Goal: Task Accomplishment & Management: Manage account settings

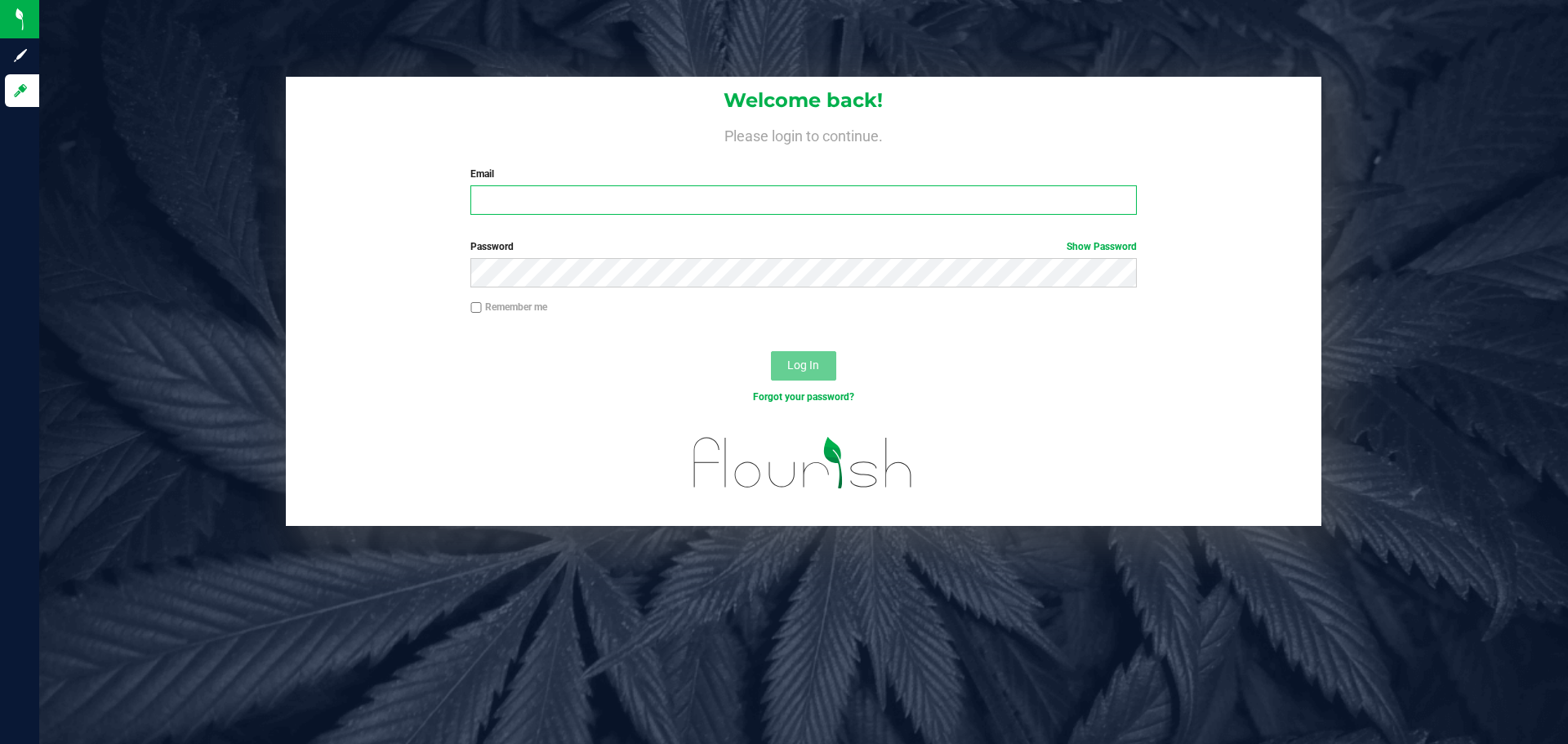
click at [668, 191] on input "Email" at bounding box center [803, 200] width 666 height 30
type input "[EMAIL_ADDRESS][DOMAIN_NAME]"
click at [771, 351] on button "Log In" at bounding box center [804, 366] width 66 height 30
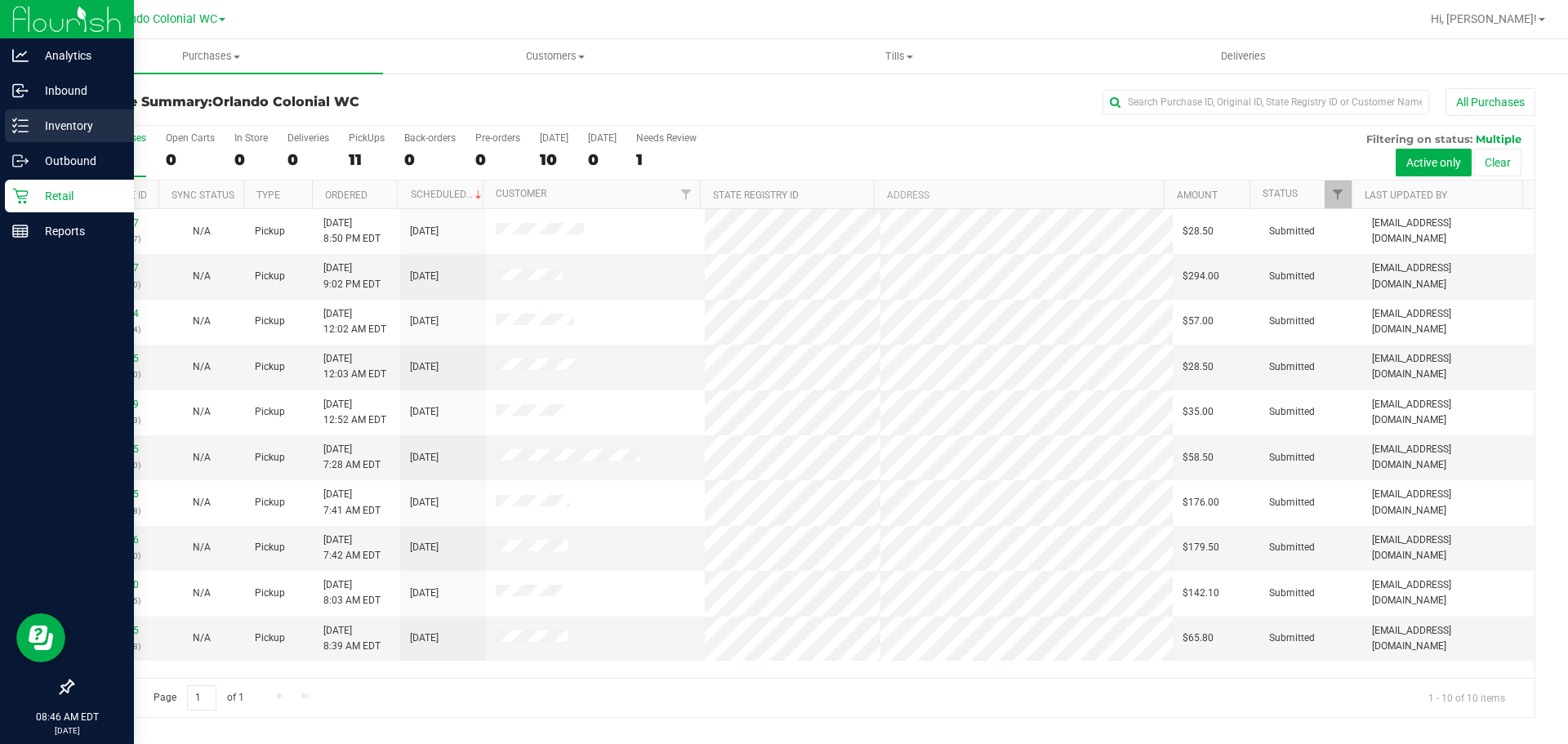
click at [27, 122] on icon at bounding box center [20, 125] width 17 height 17
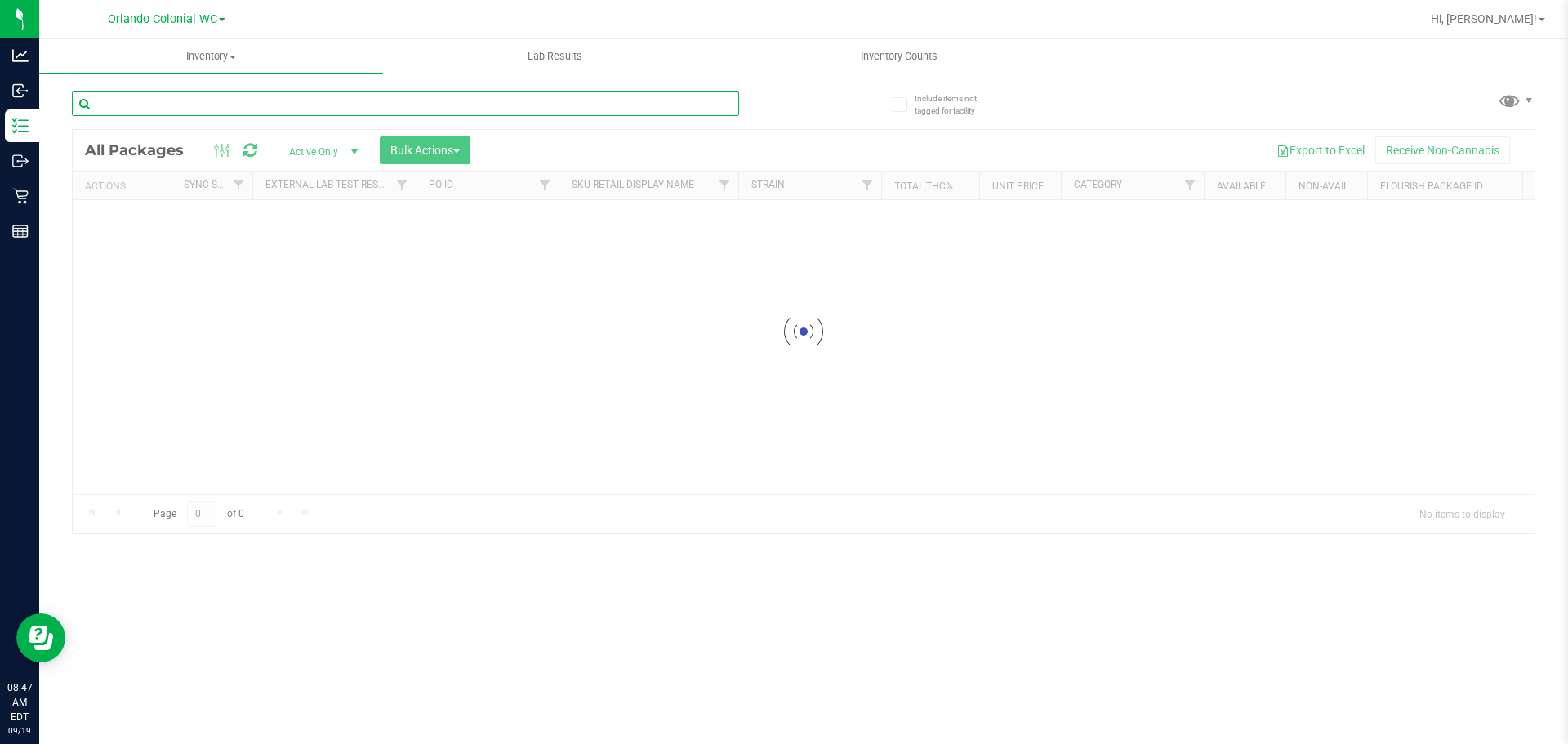
click at [434, 104] on input "text" at bounding box center [405, 104] width 667 height 24
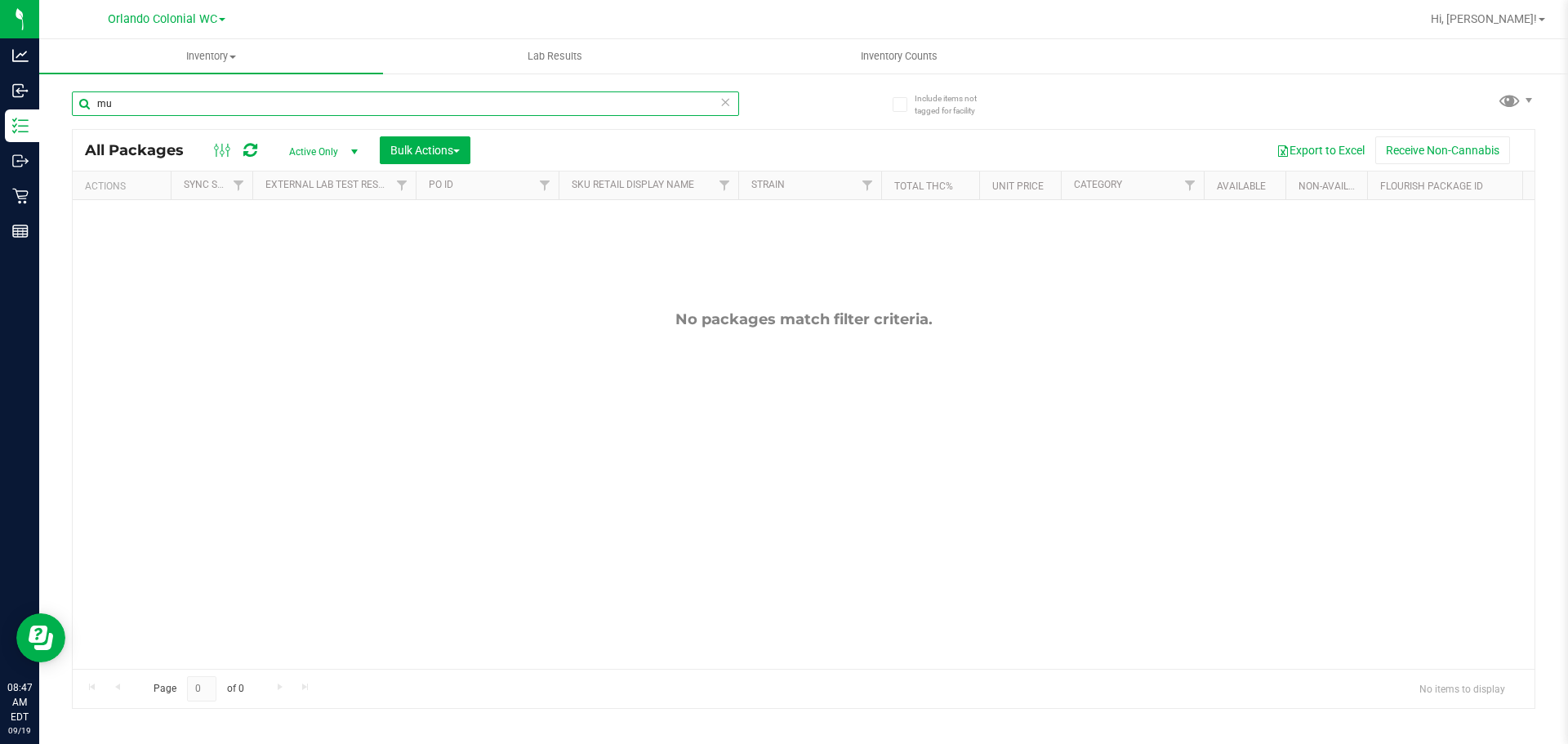
type input "m"
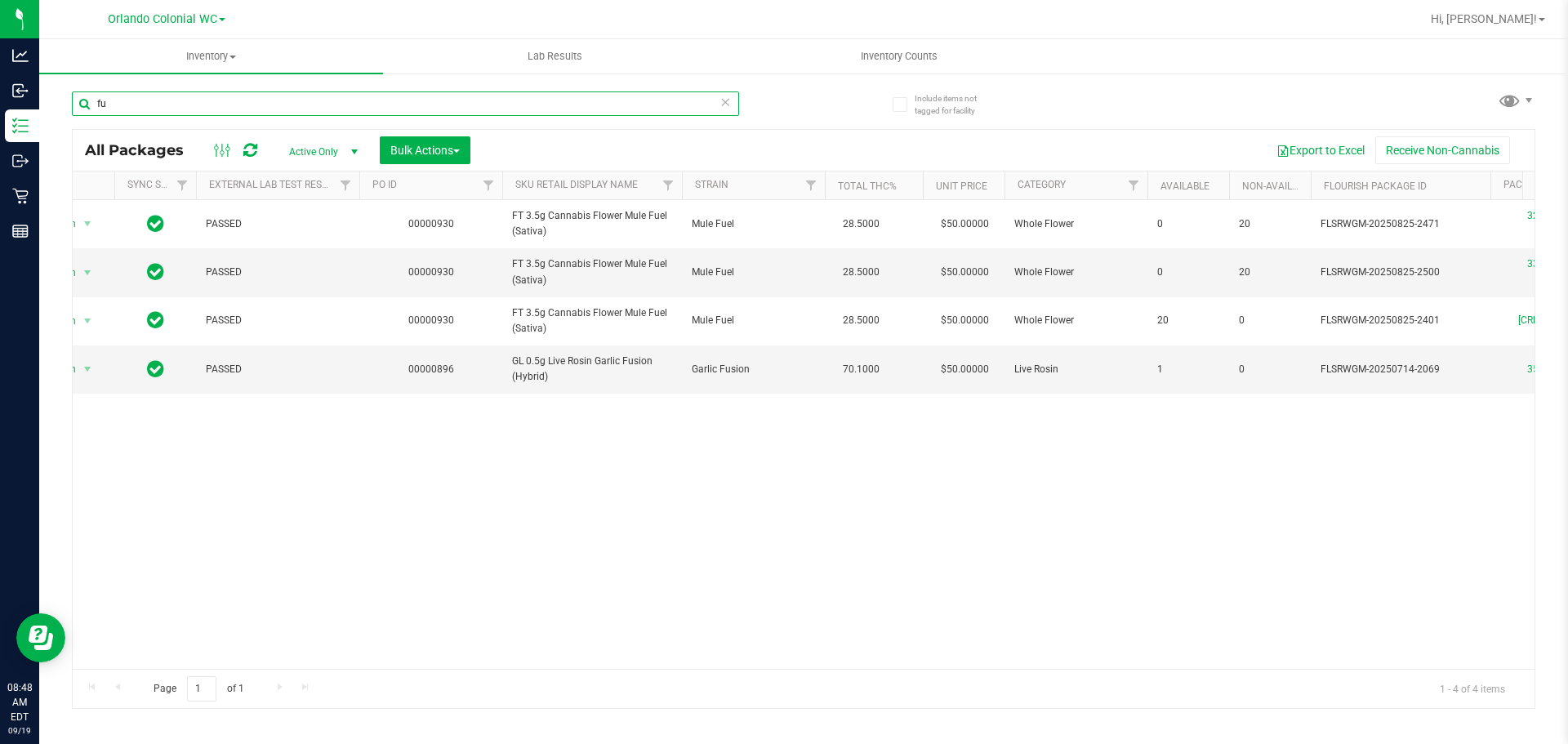
scroll to position [0, 52]
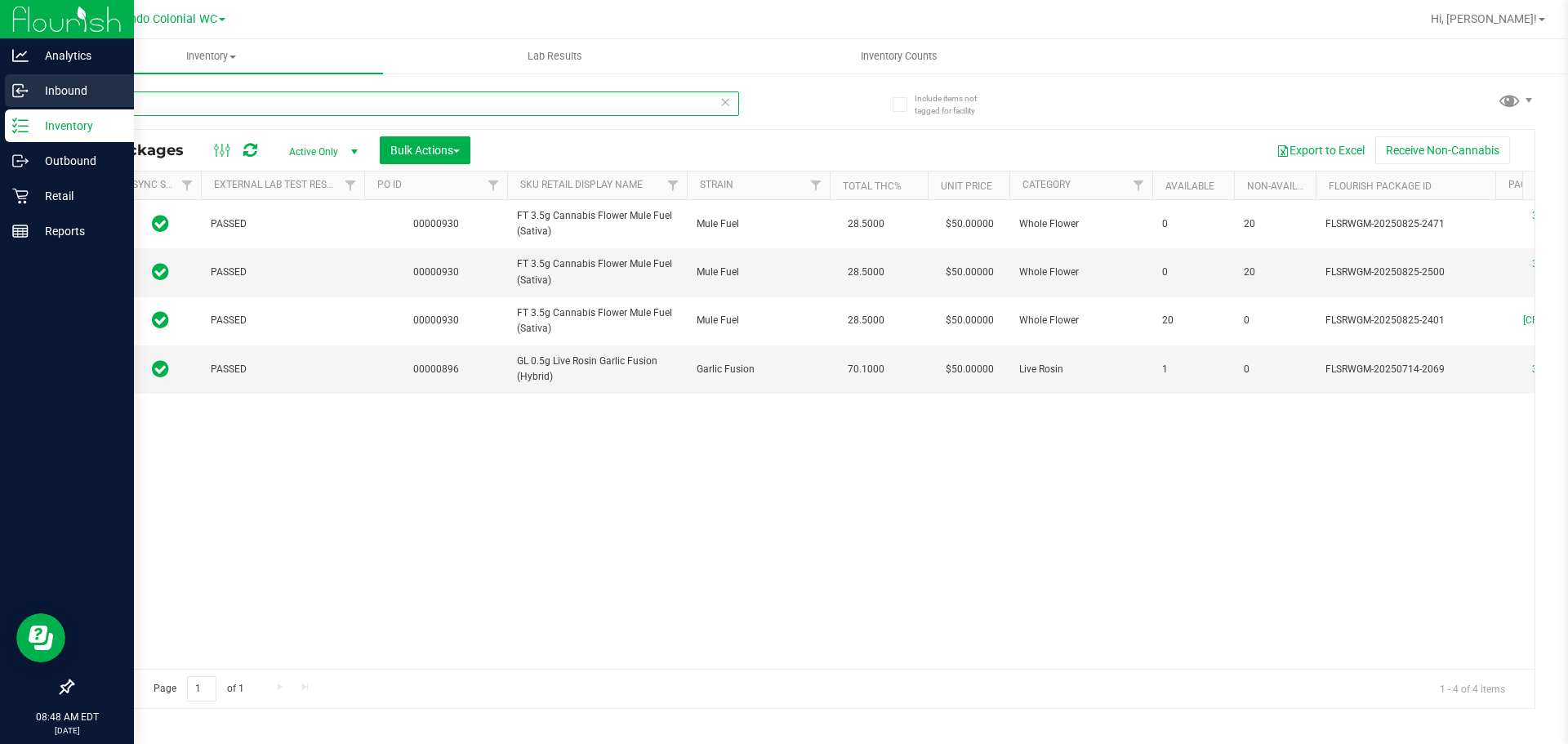
drag, startPoint x: 179, startPoint y: 105, endPoint x: 0, endPoint y: 100, distance: 179.1
click at [0, 100] on div "Analytics Inbound Inventory Outbound Retail Reports 08:48 AM EDT [DATE] 09/19 O…" at bounding box center [784, 372] width 1568 height 744
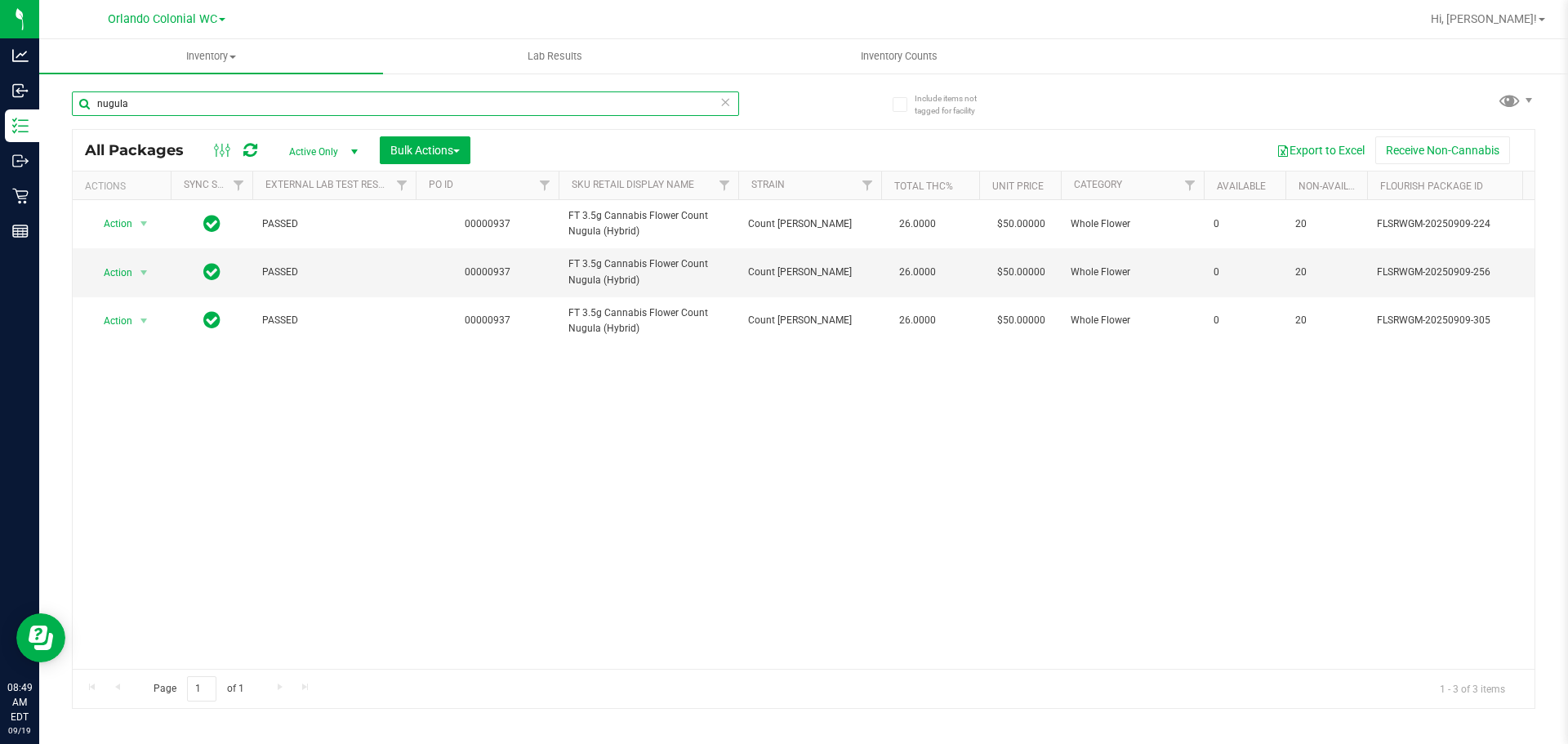
type input "nugula"
click at [1129, 510] on div "Action Action Edit attributes Global inventory Locate package Package audit log…" at bounding box center [804, 435] width 1462 height 469
click at [810, 511] on div "Action Action Edit attributes Global inventory Locate package Package audit log…" at bounding box center [804, 435] width 1462 height 469
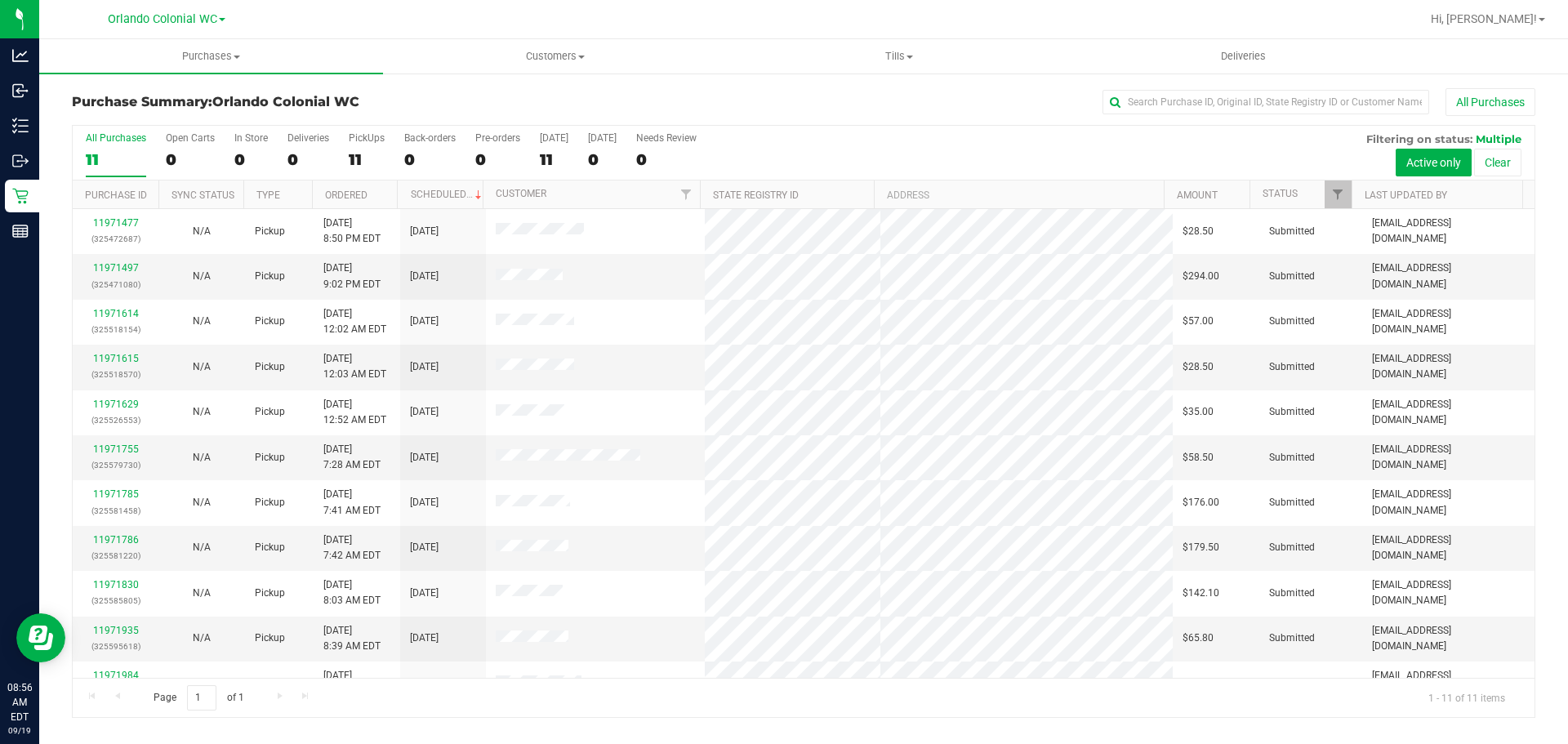
click at [1043, 154] on div "All Purchases 11 Open Carts 0 In Store 0 Deliveries 0 PickUps 11 Back-orders 0 …" at bounding box center [804, 153] width 1462 height 55
drag, startPoint x: 896, startPoint y: 52, endPoint x: 870, endPoint y: 81, distance: 38.9
click at [896, 52] on span "Tills" at bounding box center [898, 56] width 342 height 15
click at [842, 98] on li "Manage tills" at bounding box center [898, 99] width 344 height 19
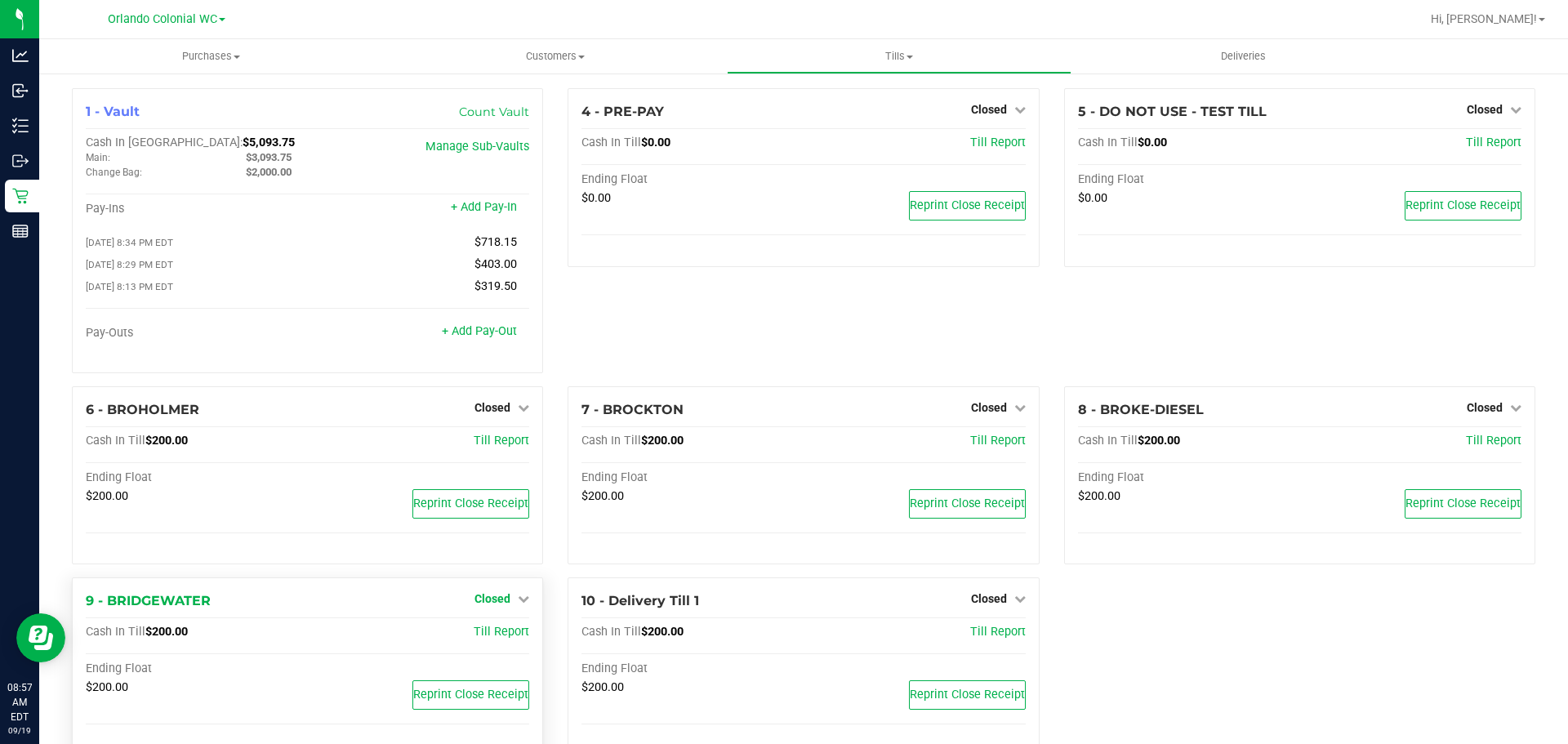
click at [518, 603] on icon at bounding box center [523, 598] width 11 height 11
click at [509, 638] on link "Open Till" at bounding box center [491, 632] width 43 height 13
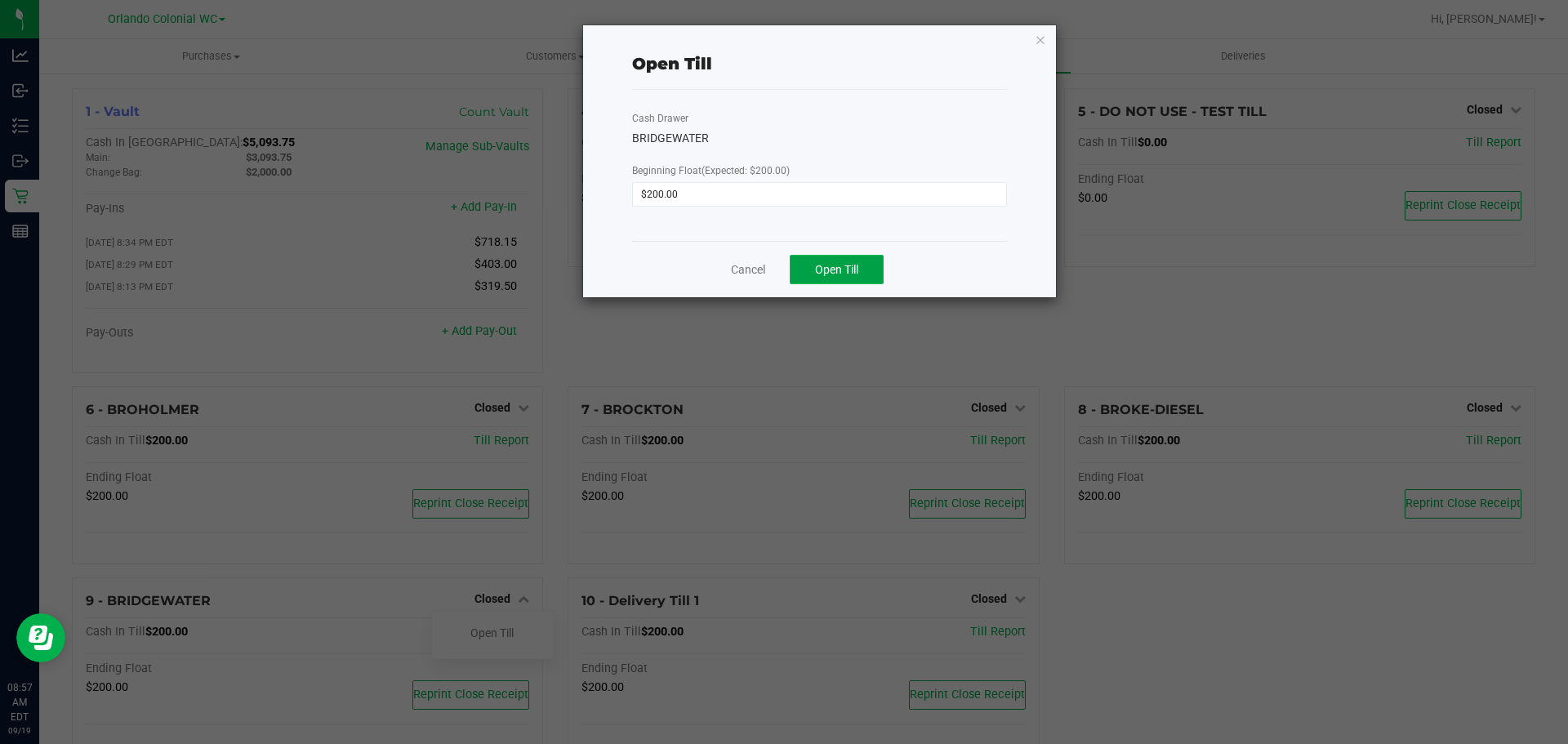
click at [837, 270] on span "Open Till" at bounding box center [836, 269] width 43 height 13
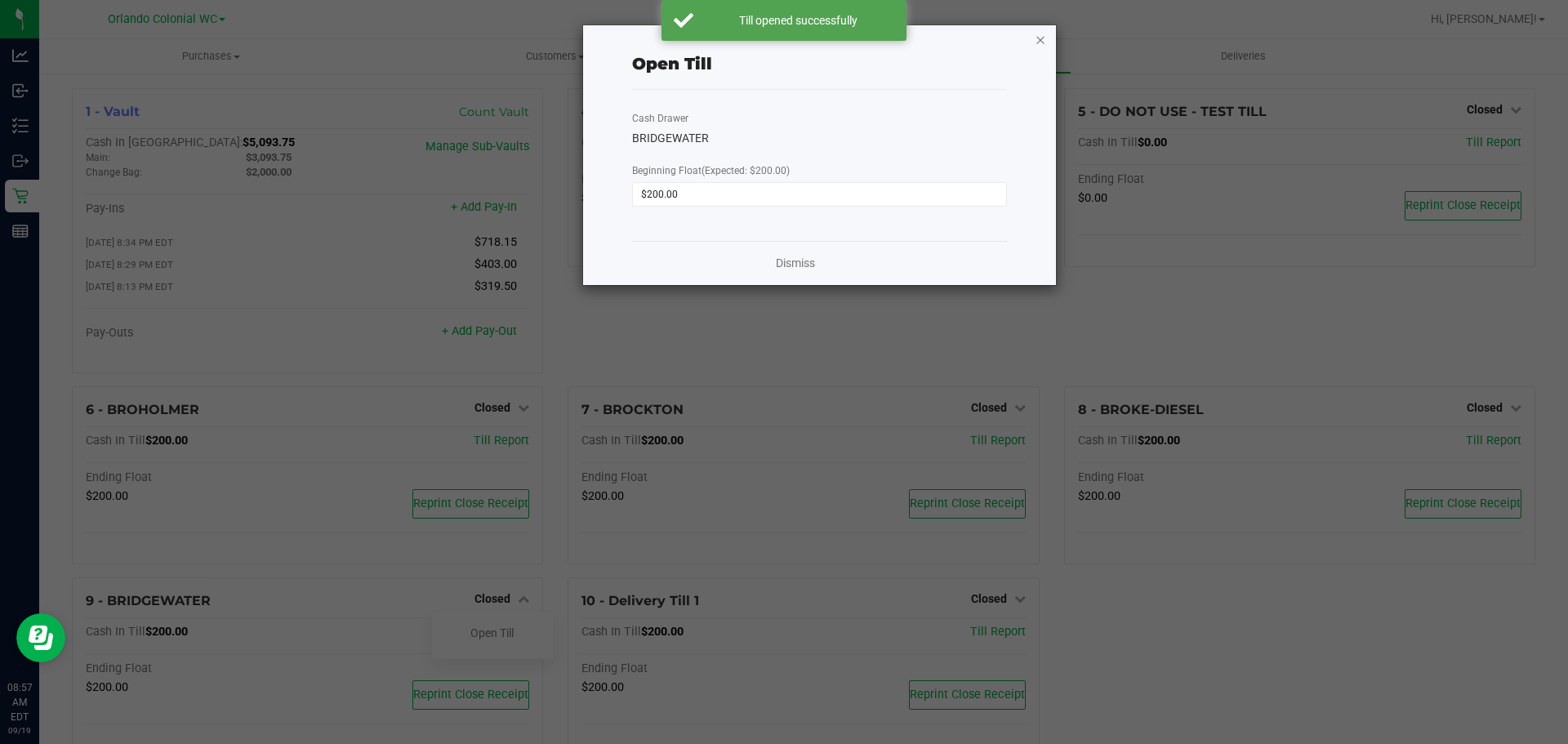
click at [1041, 43] on icon "button" at bounding box center [1040, 39] width 11 height 19
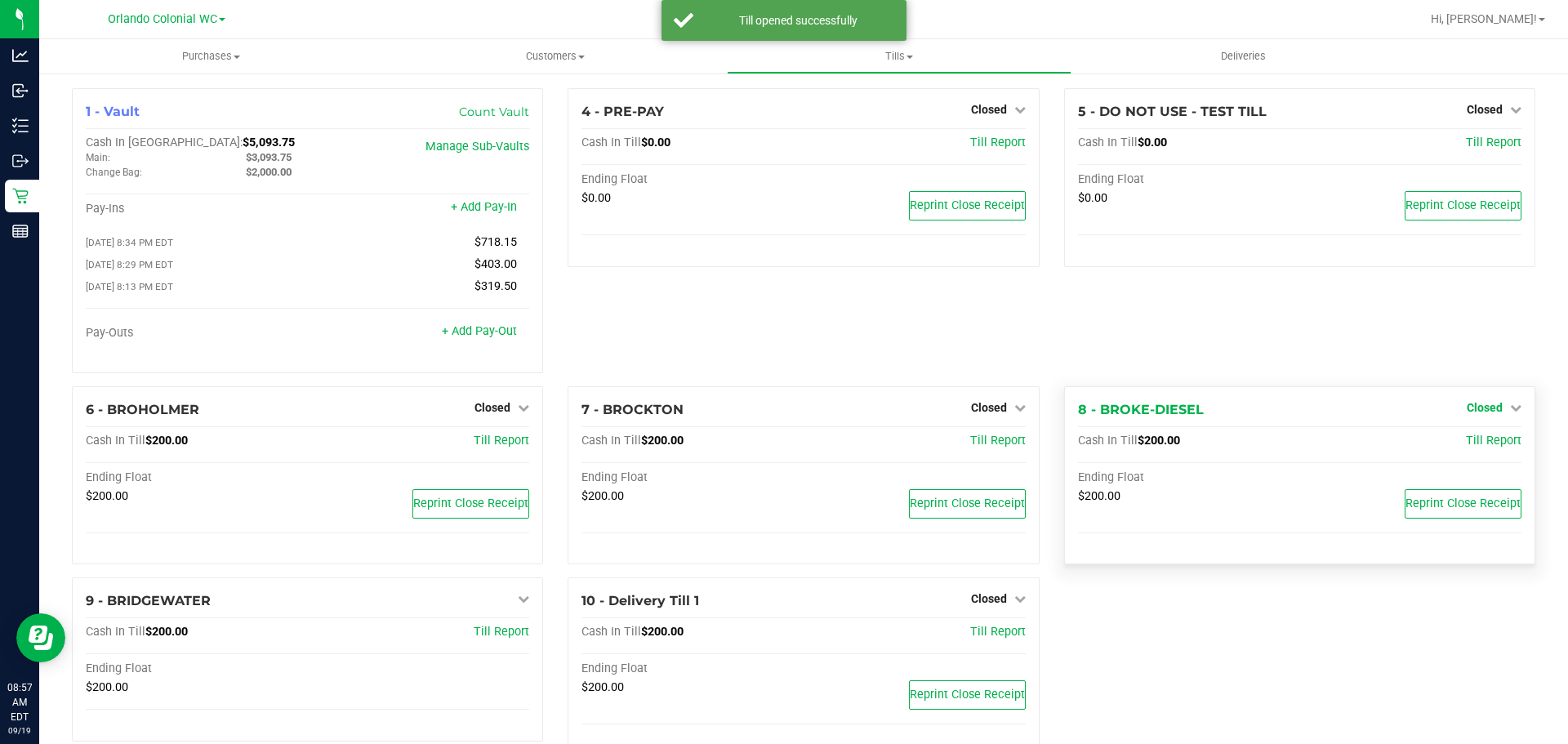
click at [1479, 414] on span "Closed" at bounding box center [1484, 407] width 36 height 13
click at [1481, 441] on link "Open Till" at bounding box center [1484, 441] width 43 height 13
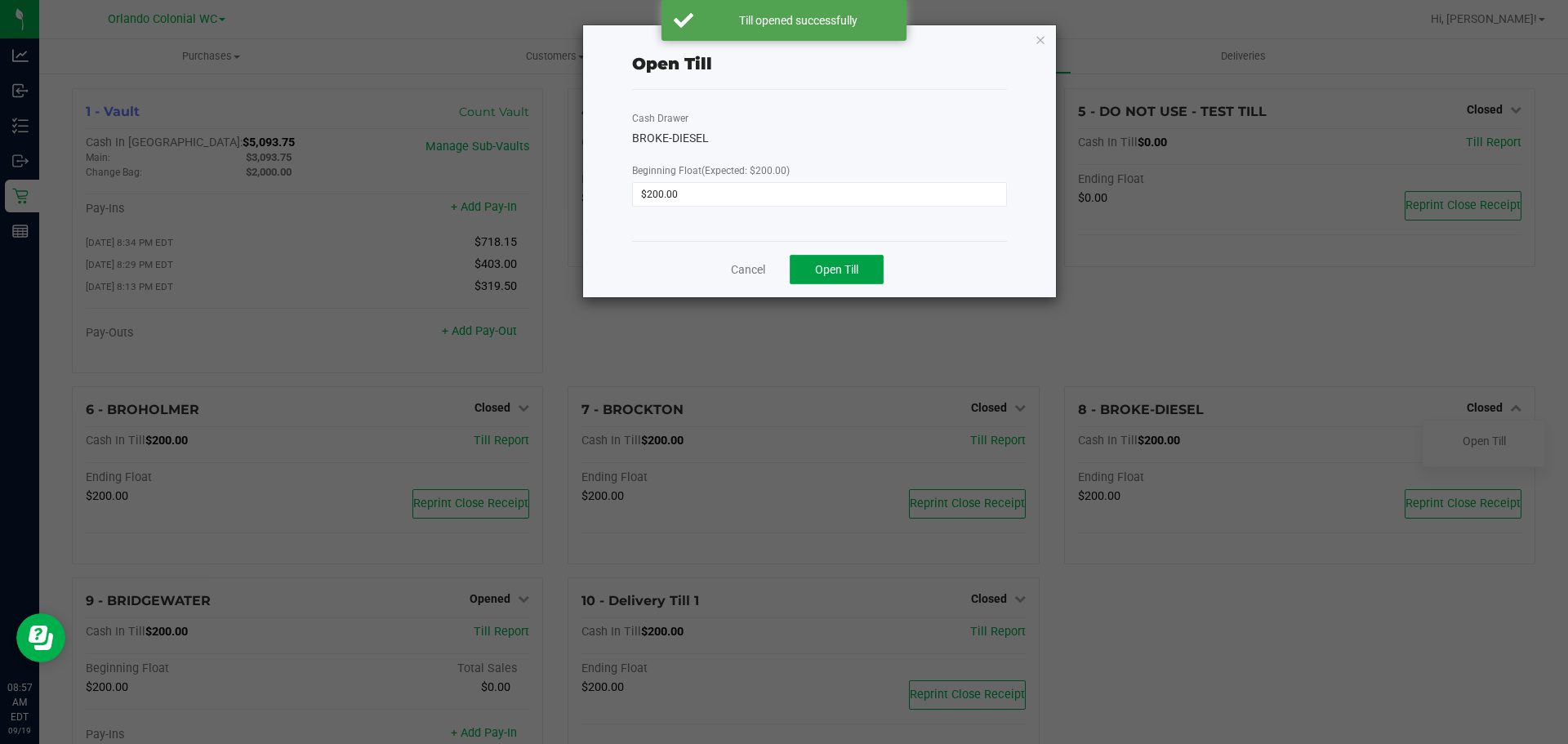
click at [849, 264] on span "Open Till" at bounding box center [836, 269] width 43 height 13
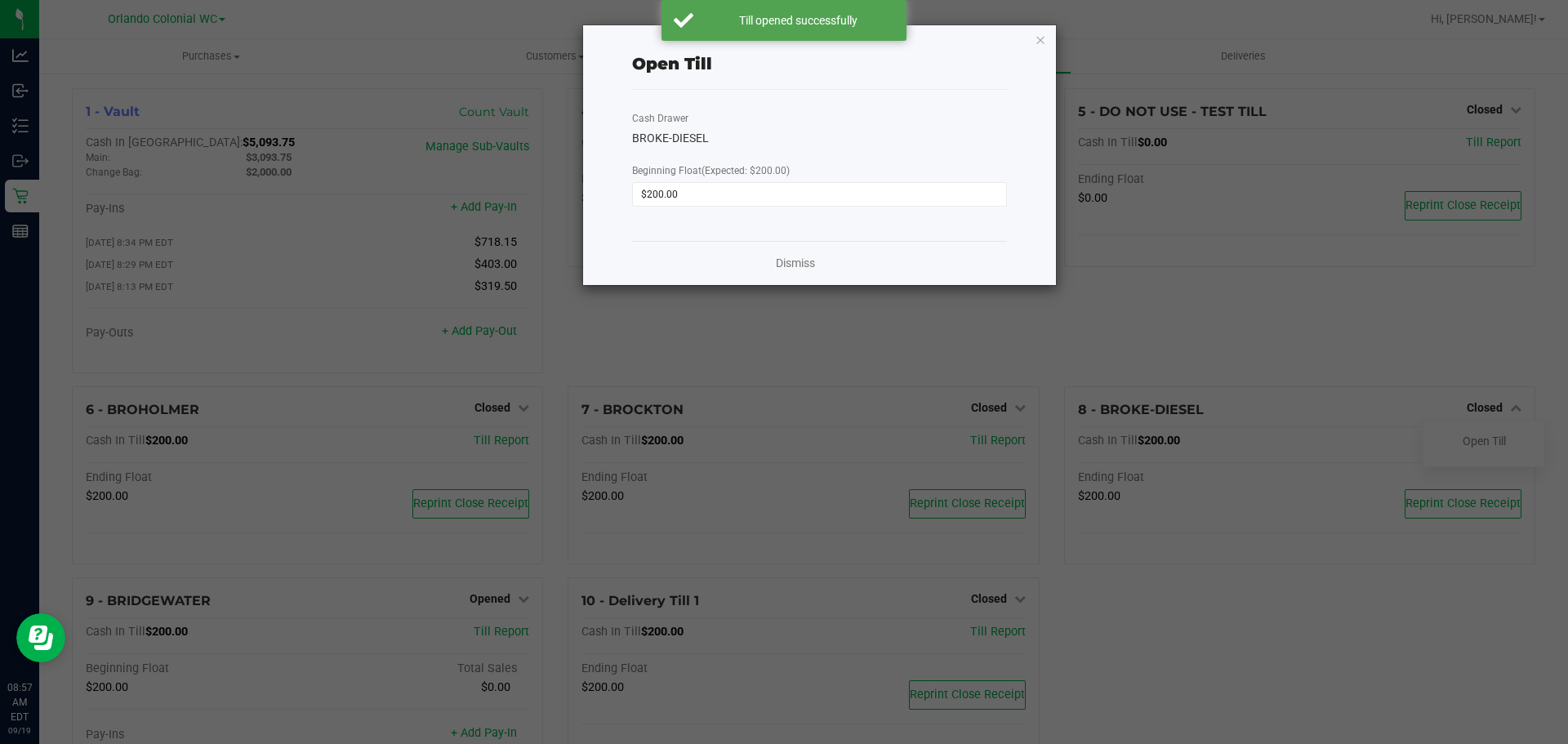
click at [1041, 40] on icon "button" at bounding box center [1040, 39] width 11 height 19
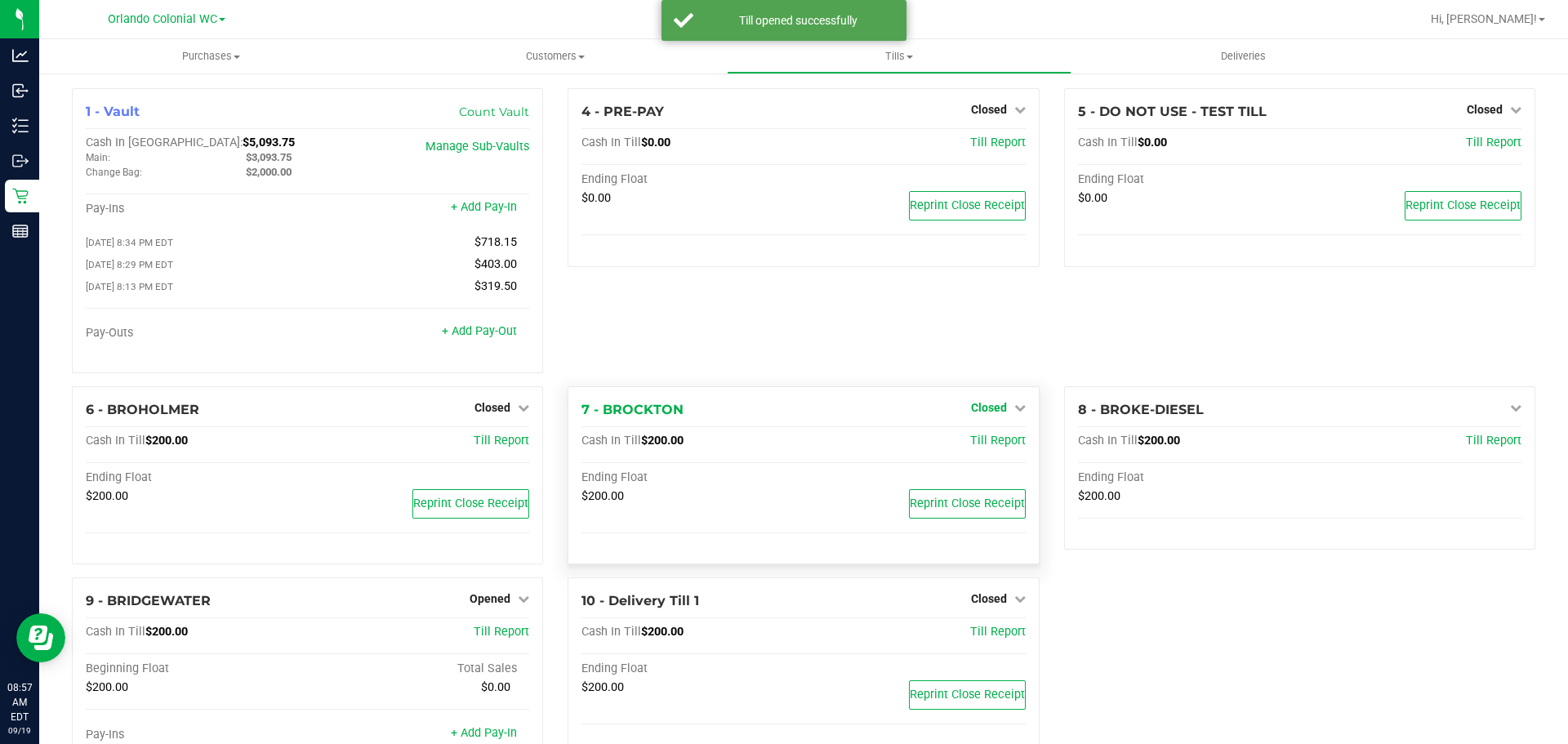
click at [989, 414] on span "Closed" at bounding box center [988, 407] width 36 height 13
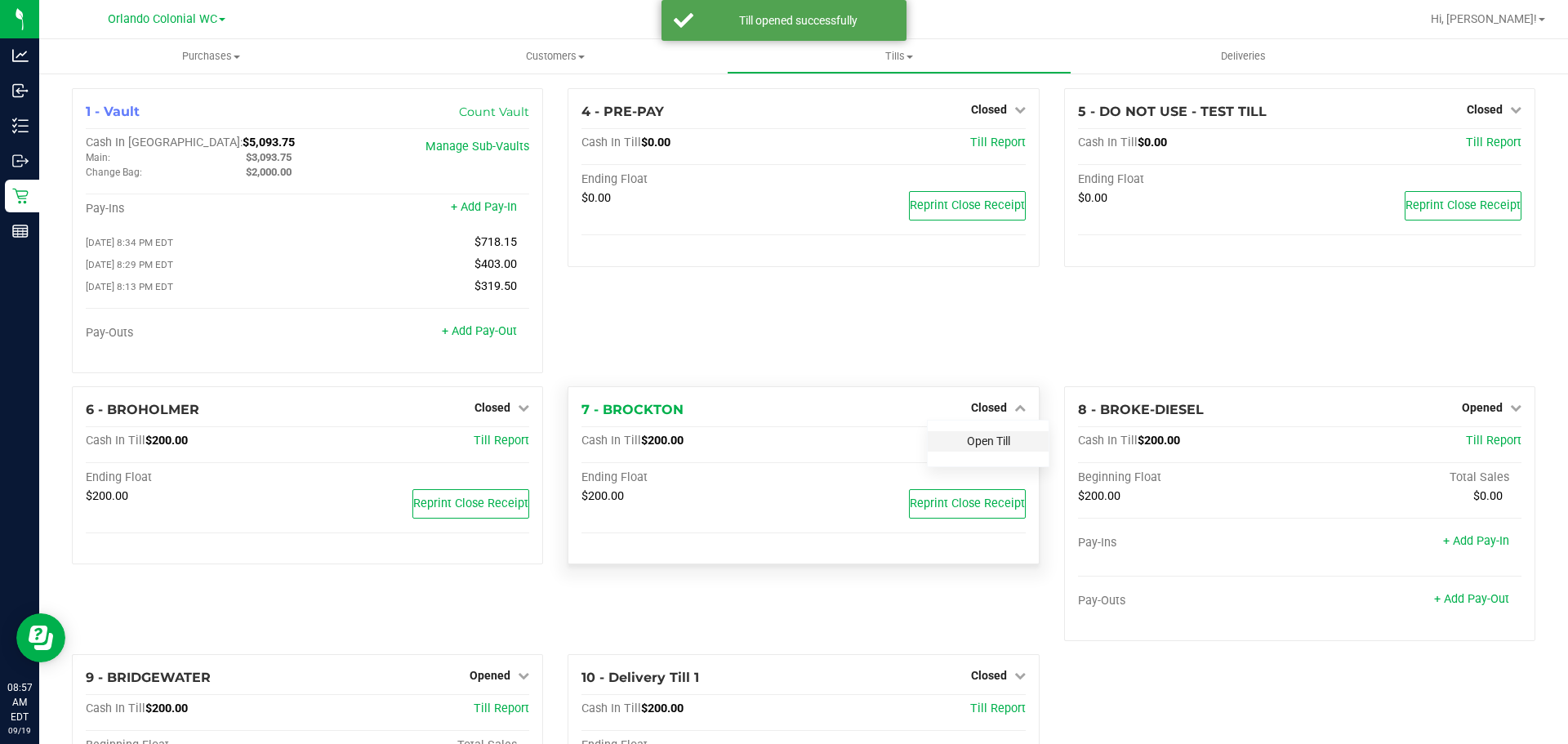
click at [986, 448] on link "Open Till" at bounding box center [988, 441] width 43 height 13
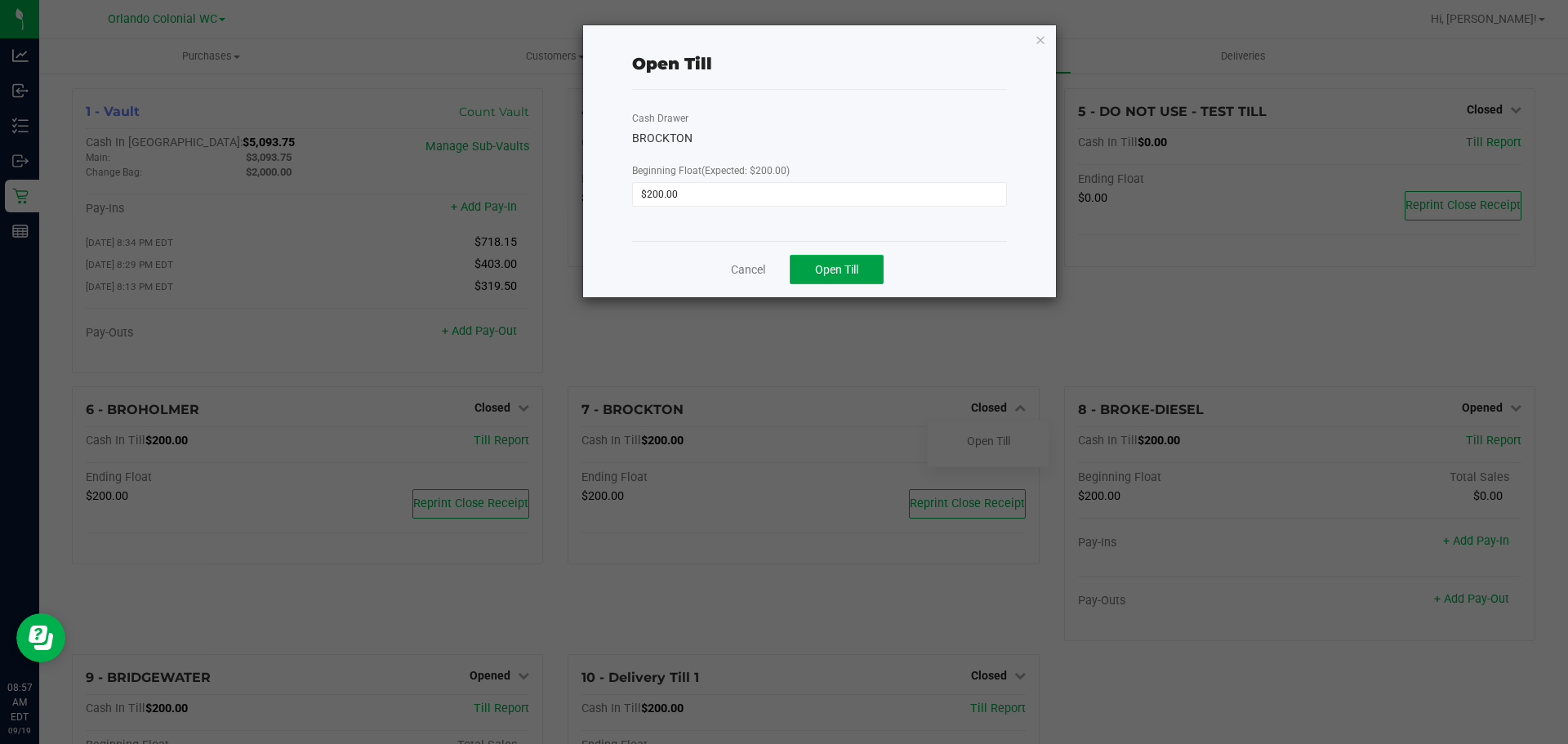
drag, startPoint x: 860, startPoint y: 270, endPoint x: 972, endPoint y: 133, distance: 177.0
click at [859, 270] on button "Open Till" at bounding box center [836, 269] width 94 height 30
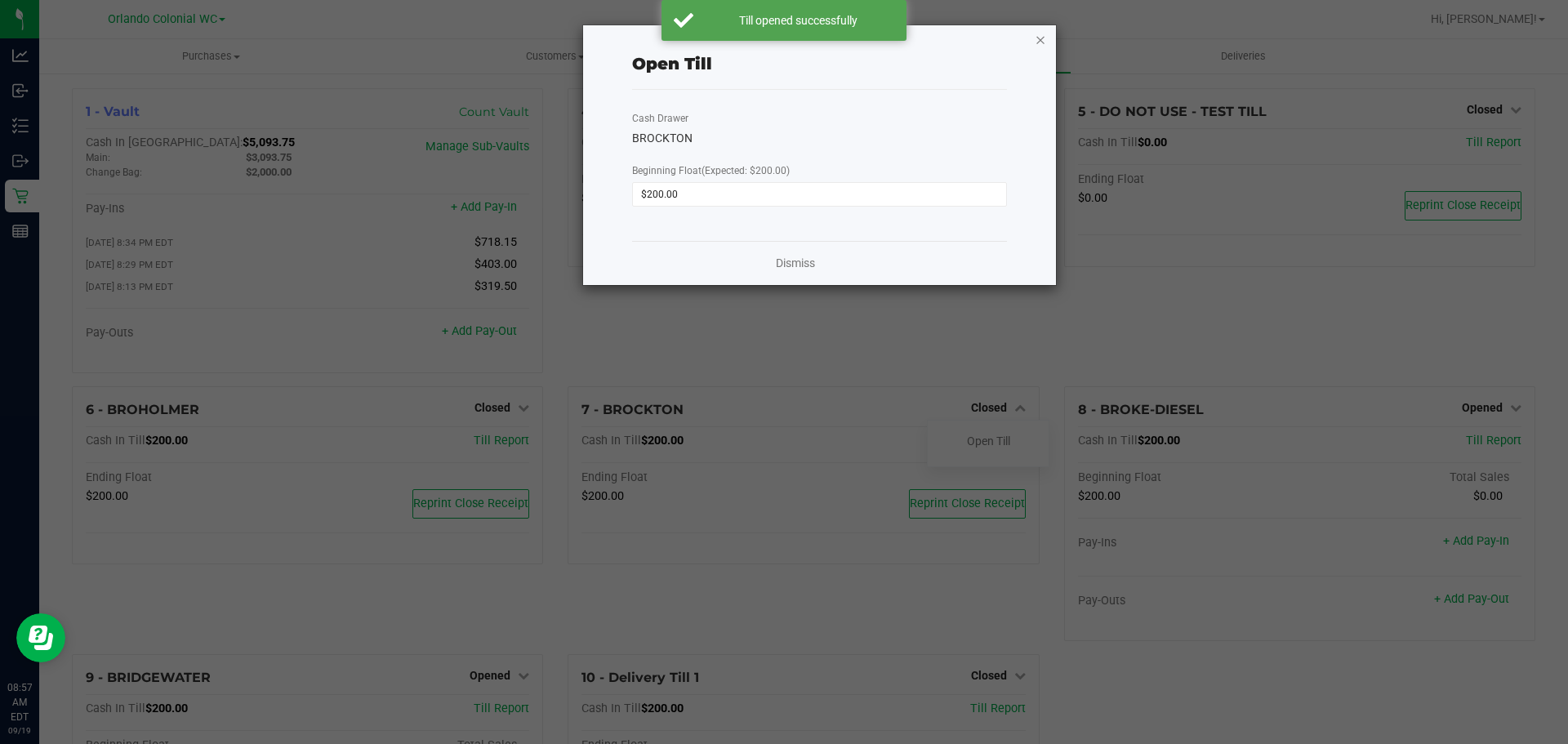
click at [1042, 39] on icon "button" at bounding box center [1040, 39] width 11 height 19
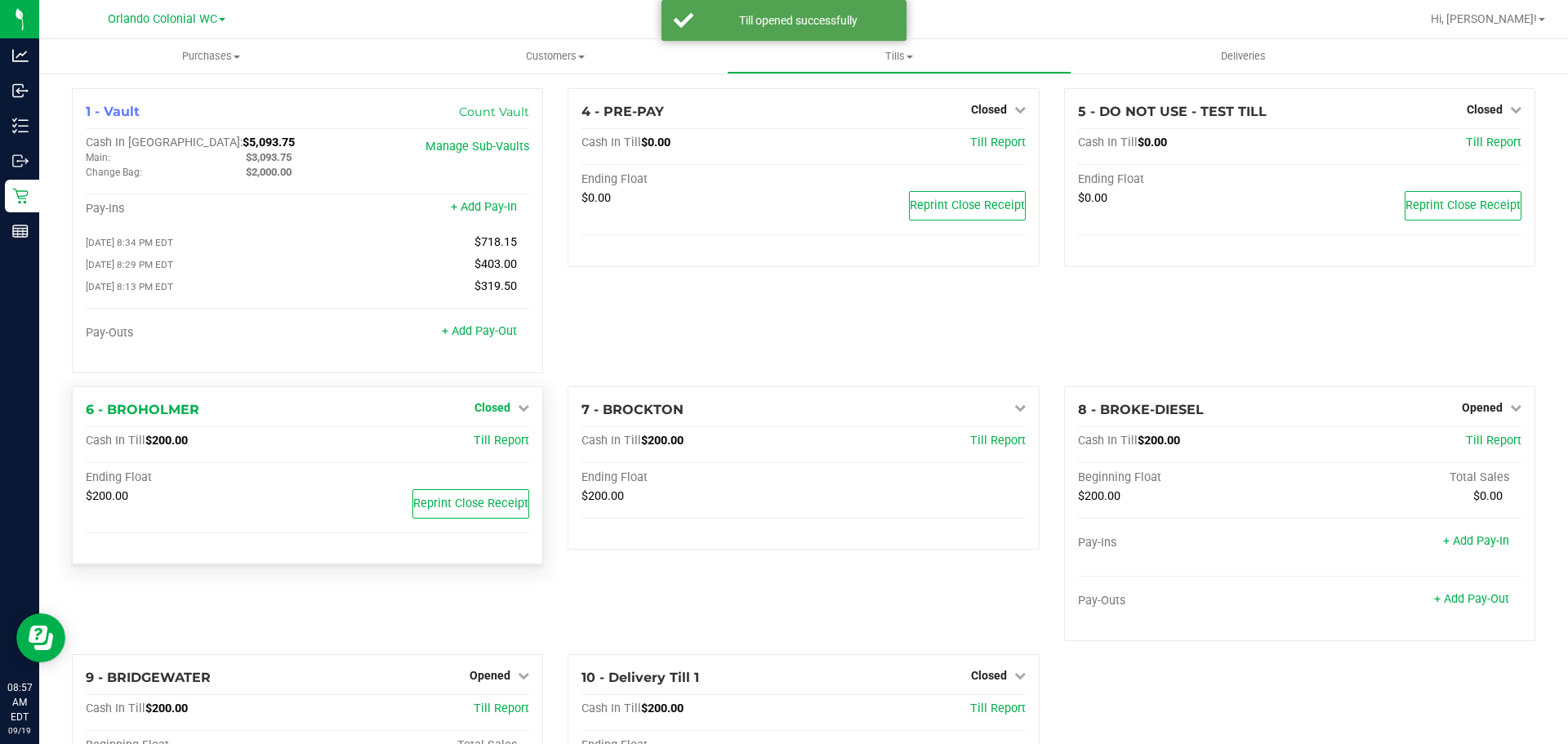
click at [518, 410] on icon at bounding box center [523, 407] width 11 height 11
click at [507, 448] on link "Open Till" at bounding box center [491, 441] width 43 height 13
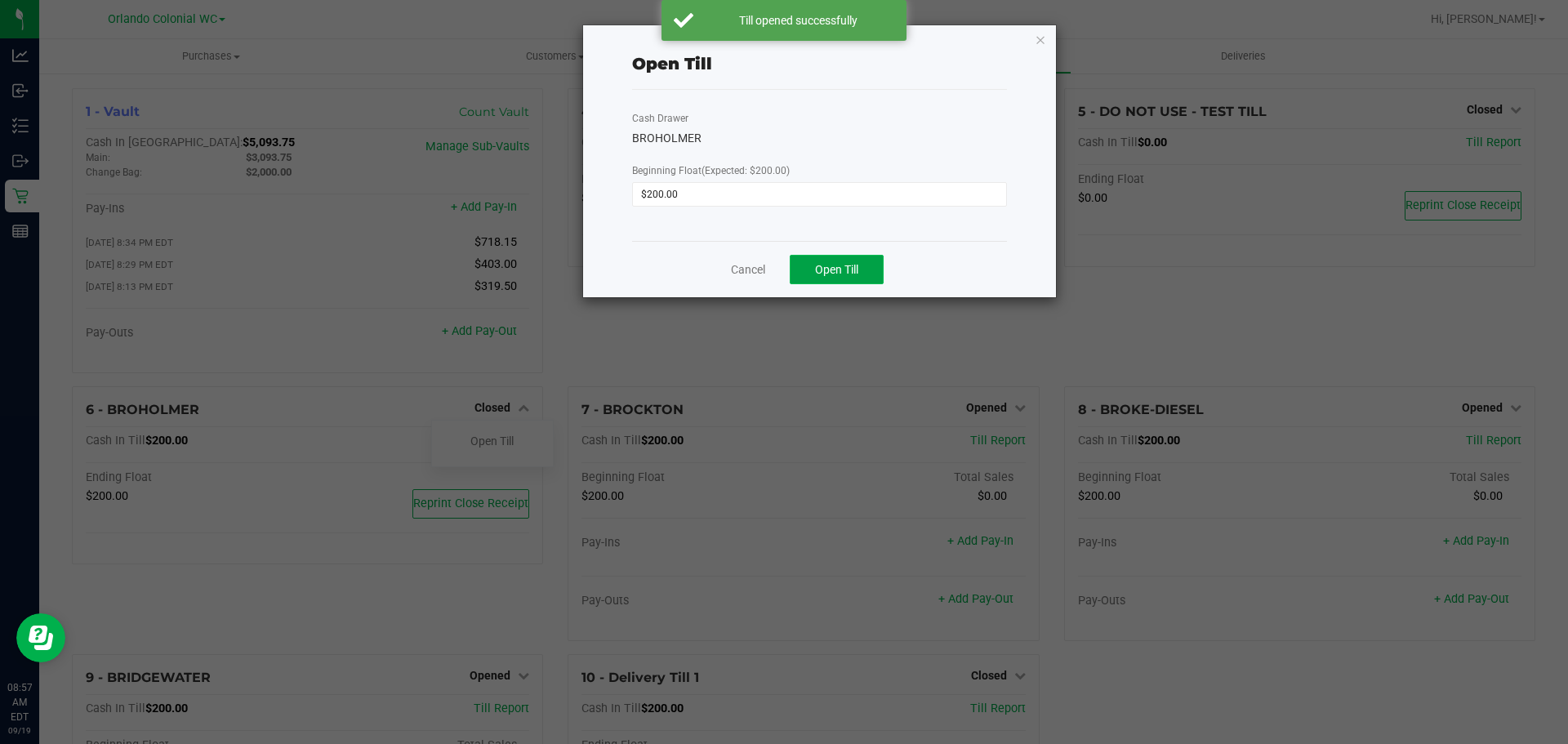
click at [866, 268] on button "Open Till" at bounding box center [836, 269] width 94 height 30
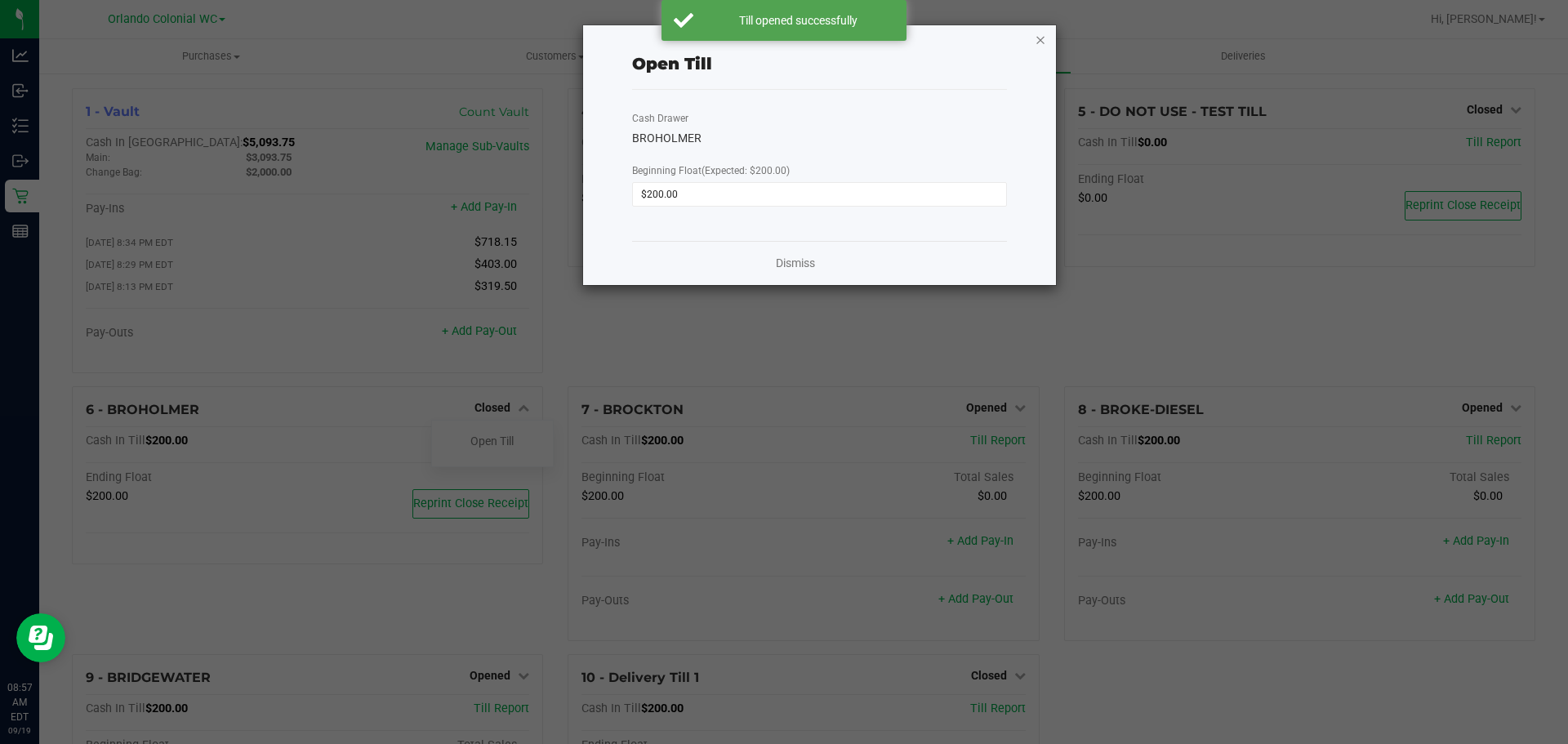
click at [1041, 39] on icon "button" at bounding box center [1040, 39] width 11 height 19
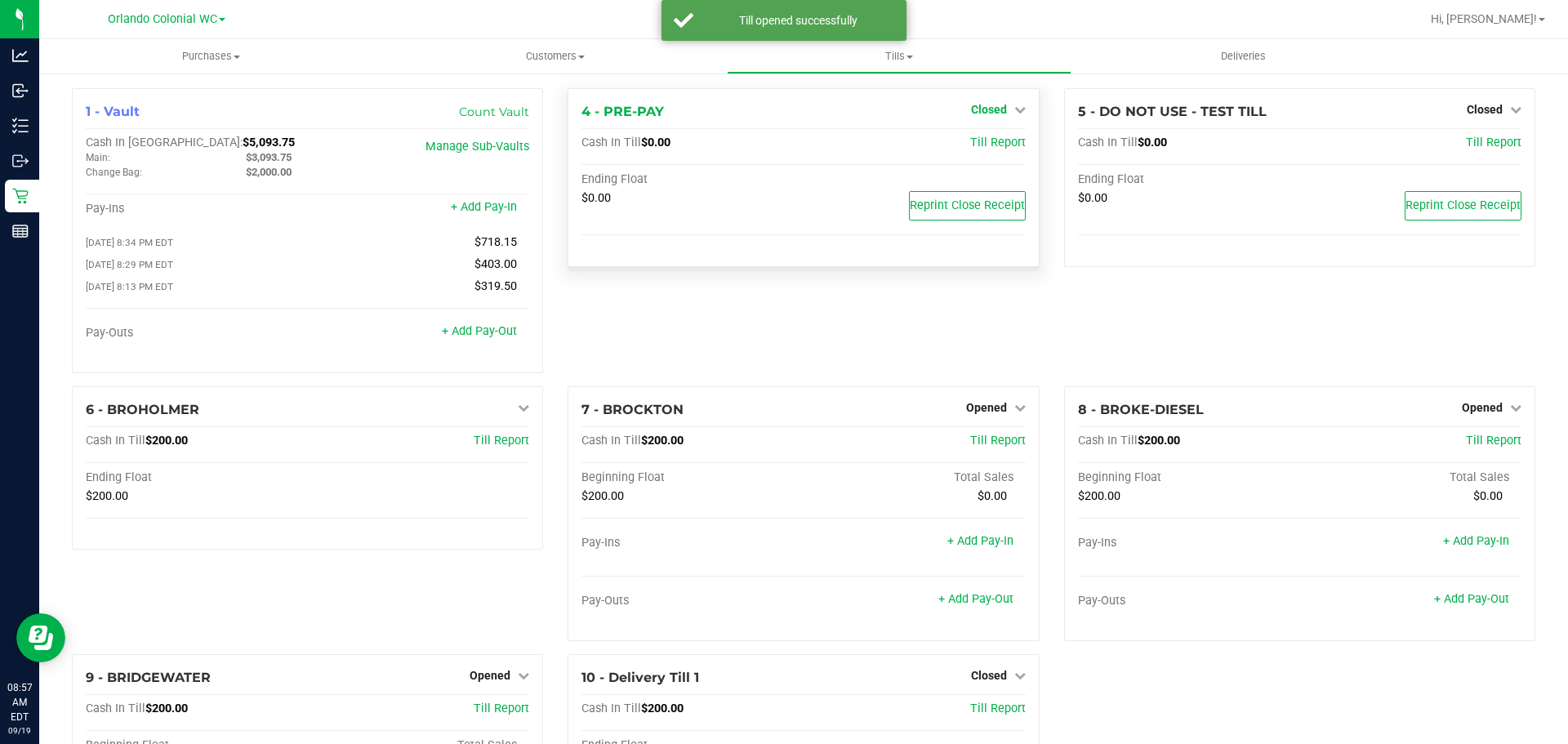
click at [1000, 111] on link "Closed" at bounding box center [998, 109] width 55 height 13
click at [980, 143] on link "Open Till" at bounding box center [988, 143] width 43 height 13
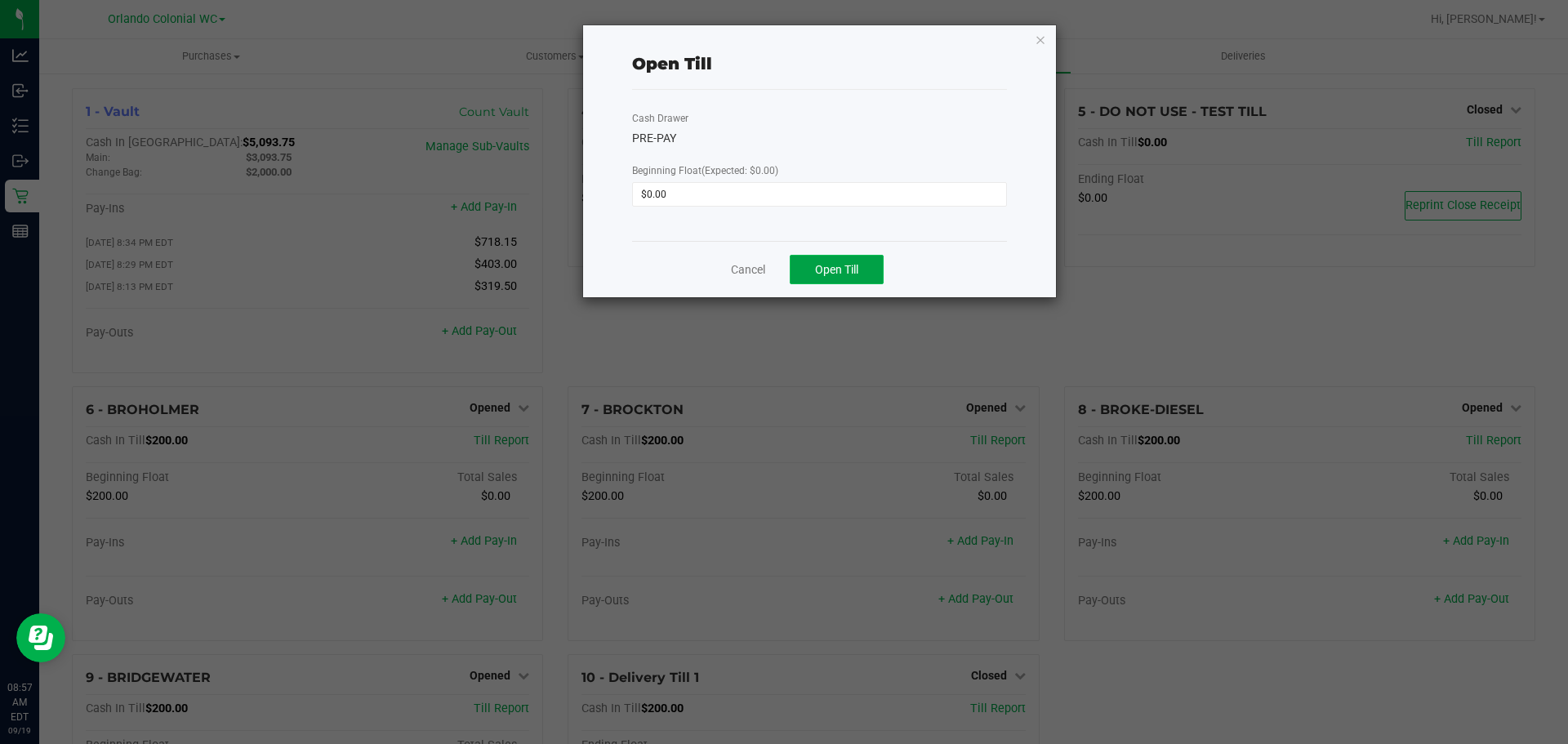
click at [835, 265] on span "Open Till" at bounding box center [836, 269] width 43 height 13
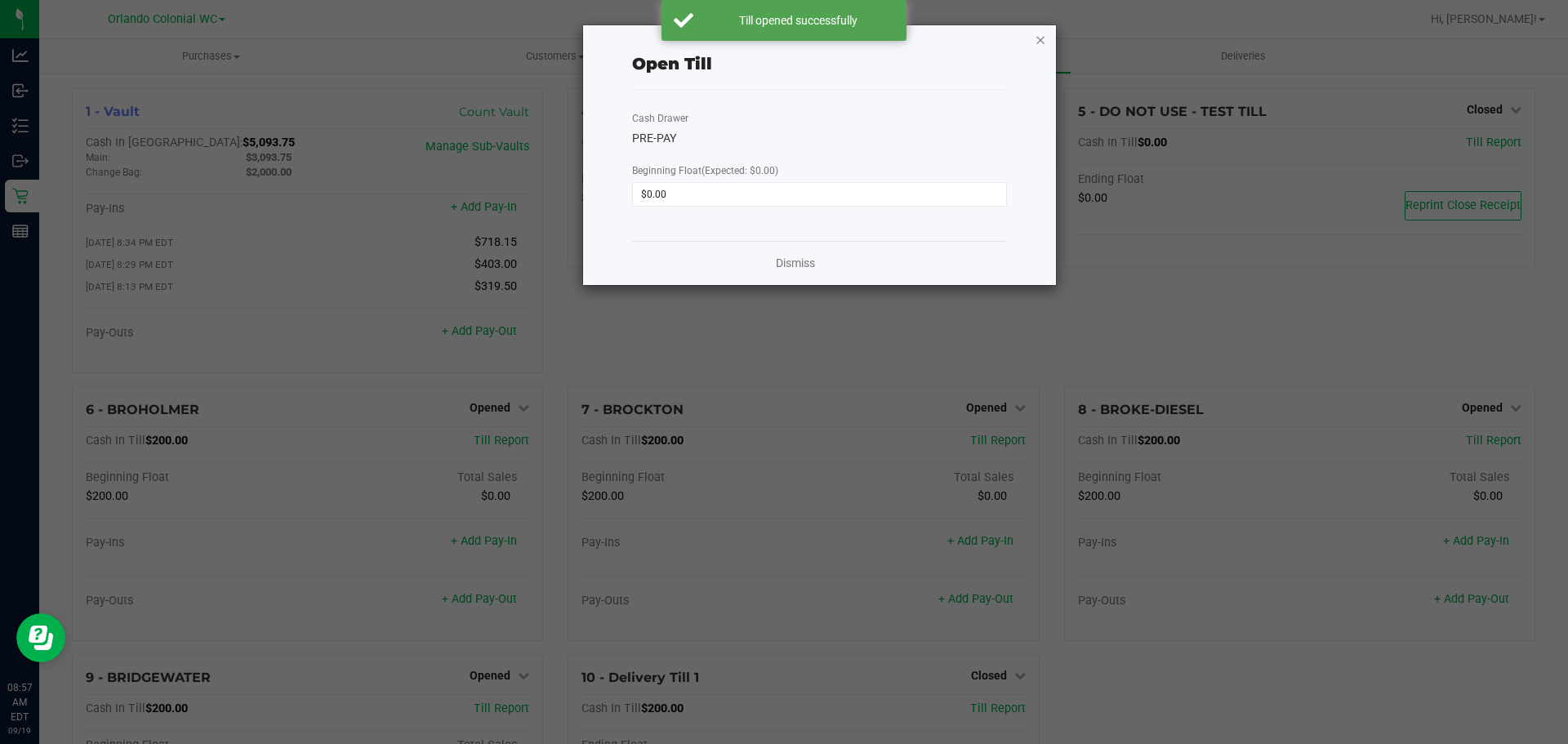
click at [1042, 36] on icon "button" at bounding box center [1040, 39] width 11 height 19
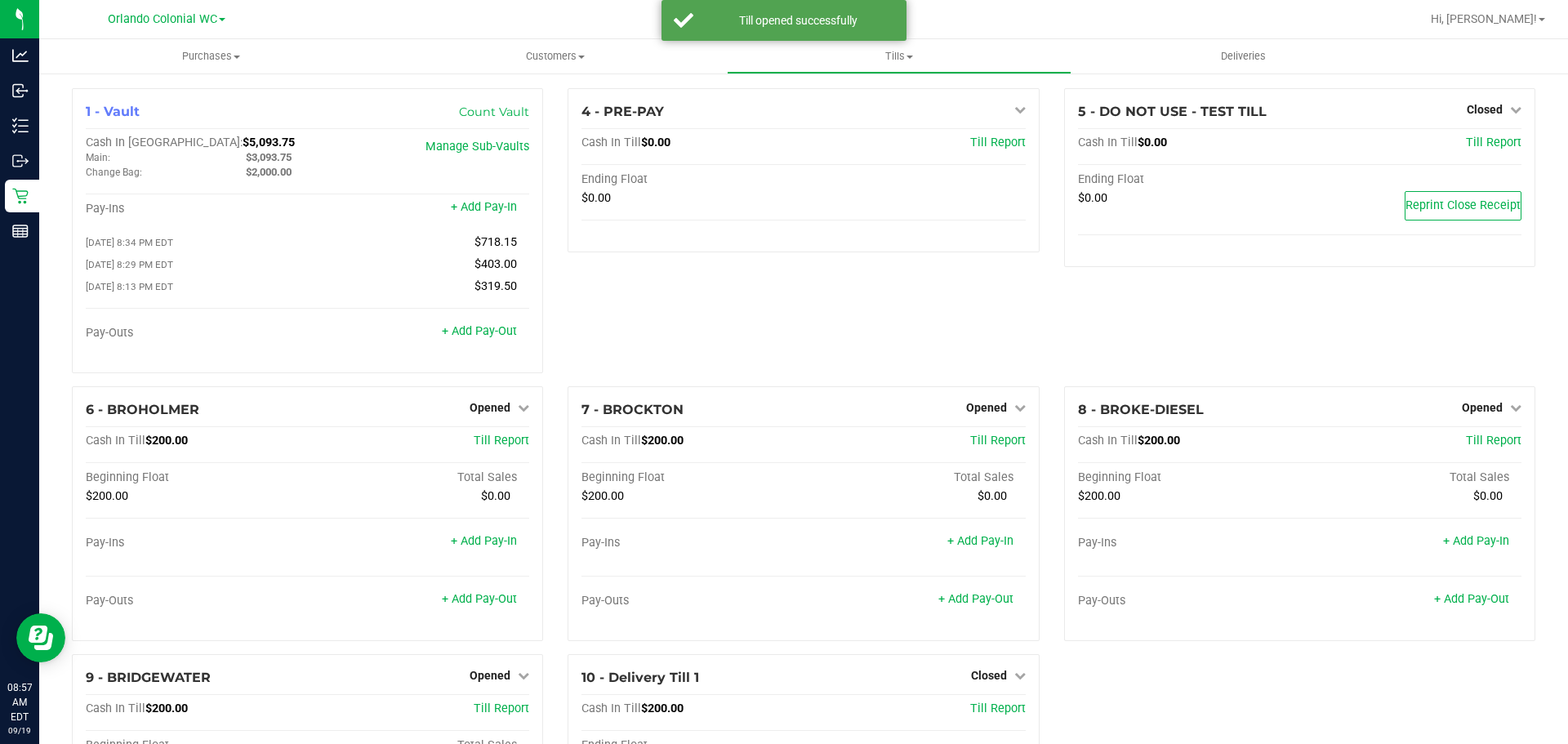
click at [882, 303] on div "4 - PRE-PAY Open Till Cash In Till $0.00 Till Report Ending Float $0.00" at bounding box center [803, 237] width 496 height 298
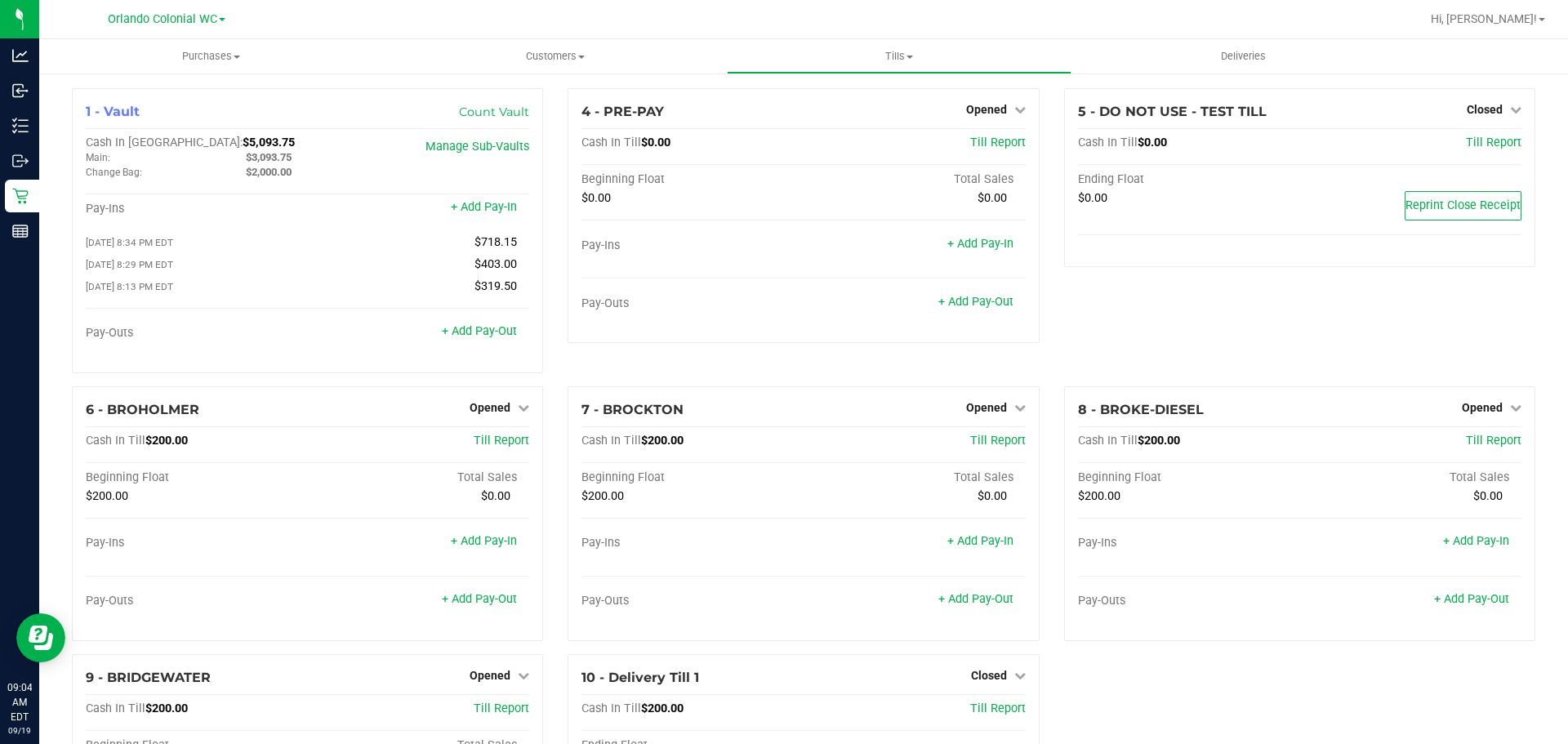
click at [1195, 698] on div "1 - Vault Count Vault Cash In Vault: $5,093.75 Main: $3,093.75 Change Bag: $2,0…" at bounding box center [804, 505] width 1488 height 834
click at [1198, 670] on div "1 - Vault Count Vault Cash In Vault: $5,093.75 Main: $3,093.75 Change Bag: $2,0…" at bounding box center [804, 505] width 1488 height 834
click at [1205, 289] on div "5 - DO NOT USE - TEST TILL Closed Open Till Cash In Till $0.00 Till Report Endi…" at bounding box center [1300, 237] width 496 height 298
click at [1162, 344] on div "5 - DO NOT USE - TEST TILL Closed Open Till Cash In Till $0.00 Till Report Endi…" at bounding box center [1300, 237] width 496 height 298
click at [199, 53] on span "Purchases" at bounding box center [211, 56] width 344 height 15
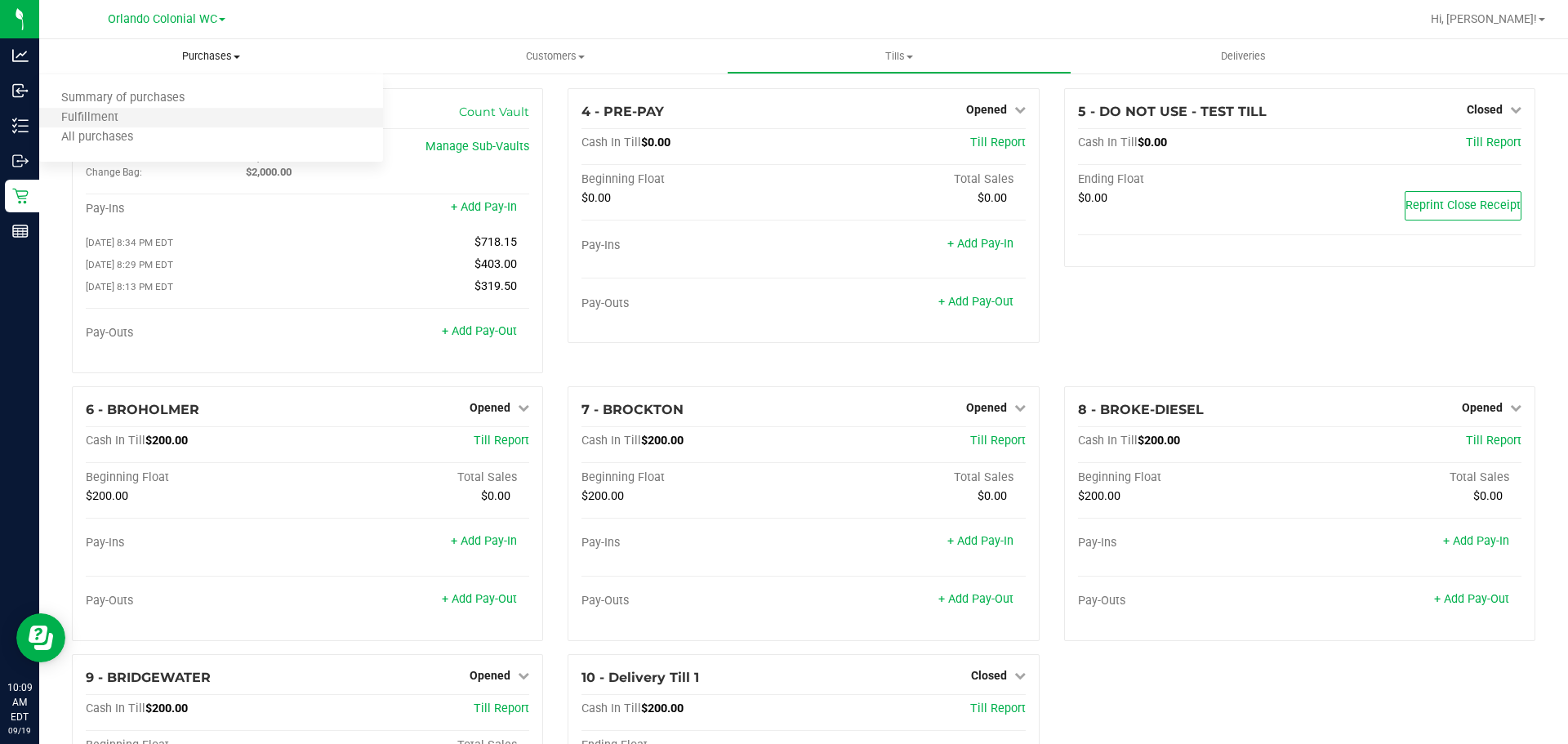
click at [138, 115] on li "Fulfillment" at bounding box center [211, 118] width 344 height 19
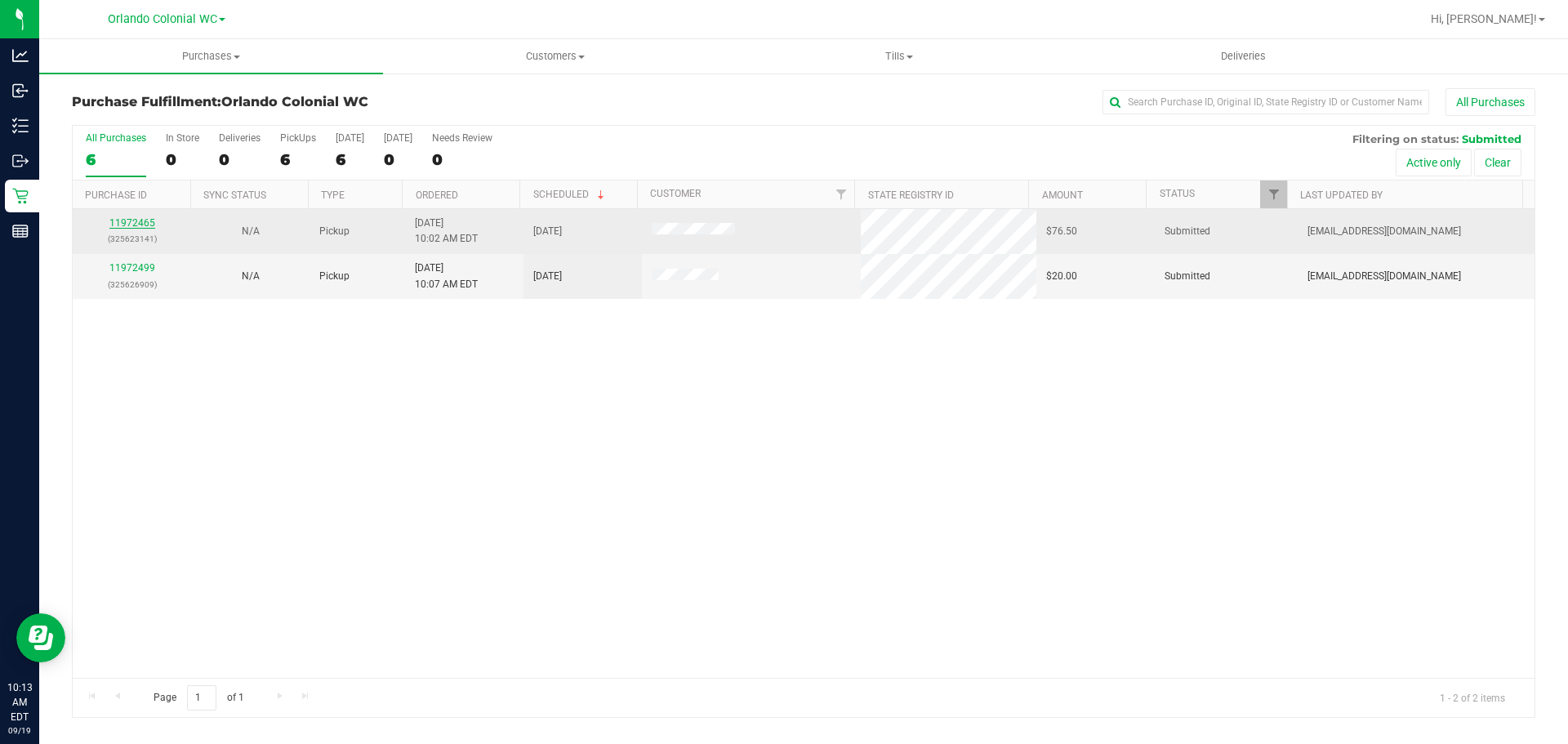
click at [126, 226] on link "11972465" at bounding box center [132, 222] width 45 height 11
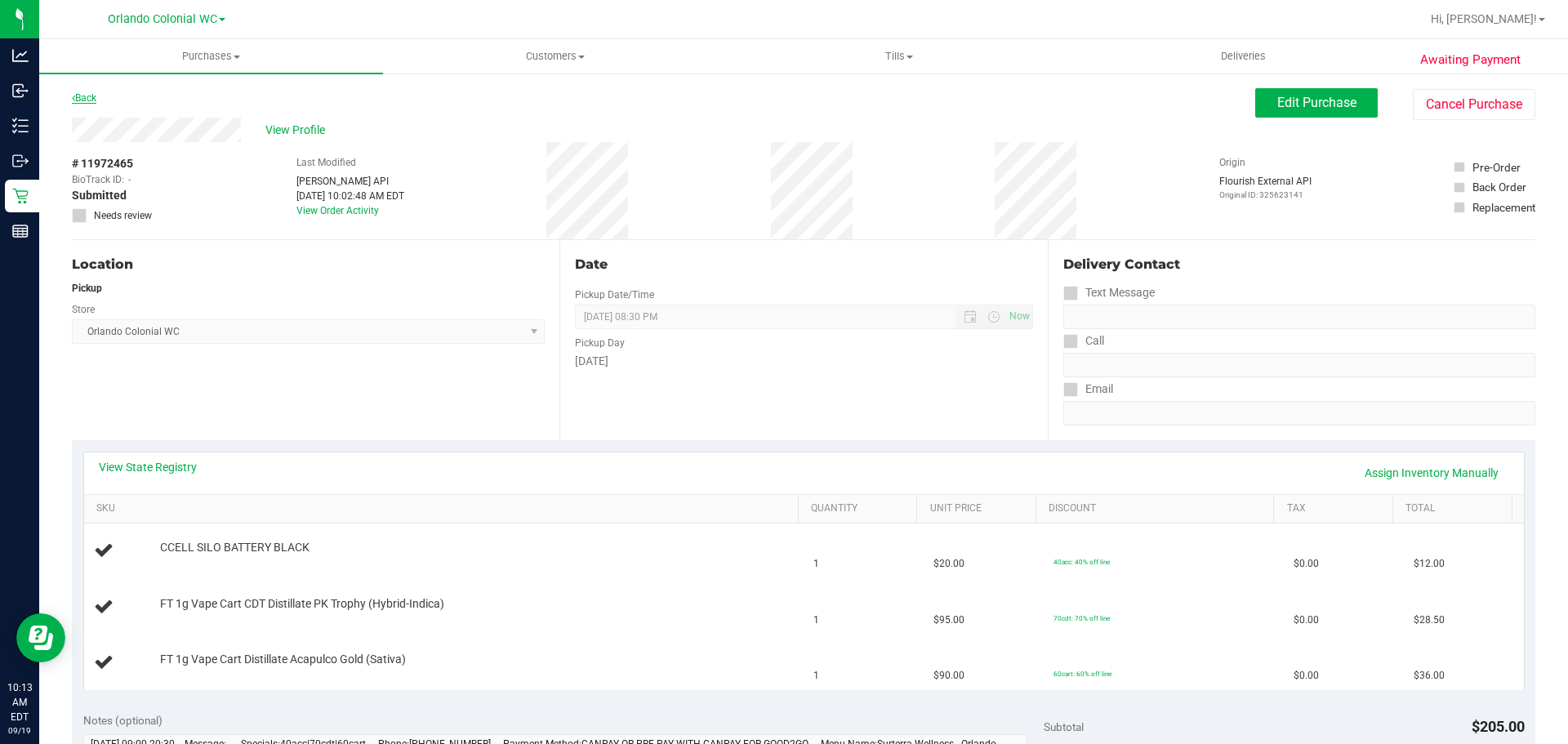
click at [80, 101] on link "Back" at bounding box center [84, 98] width 24 height 11
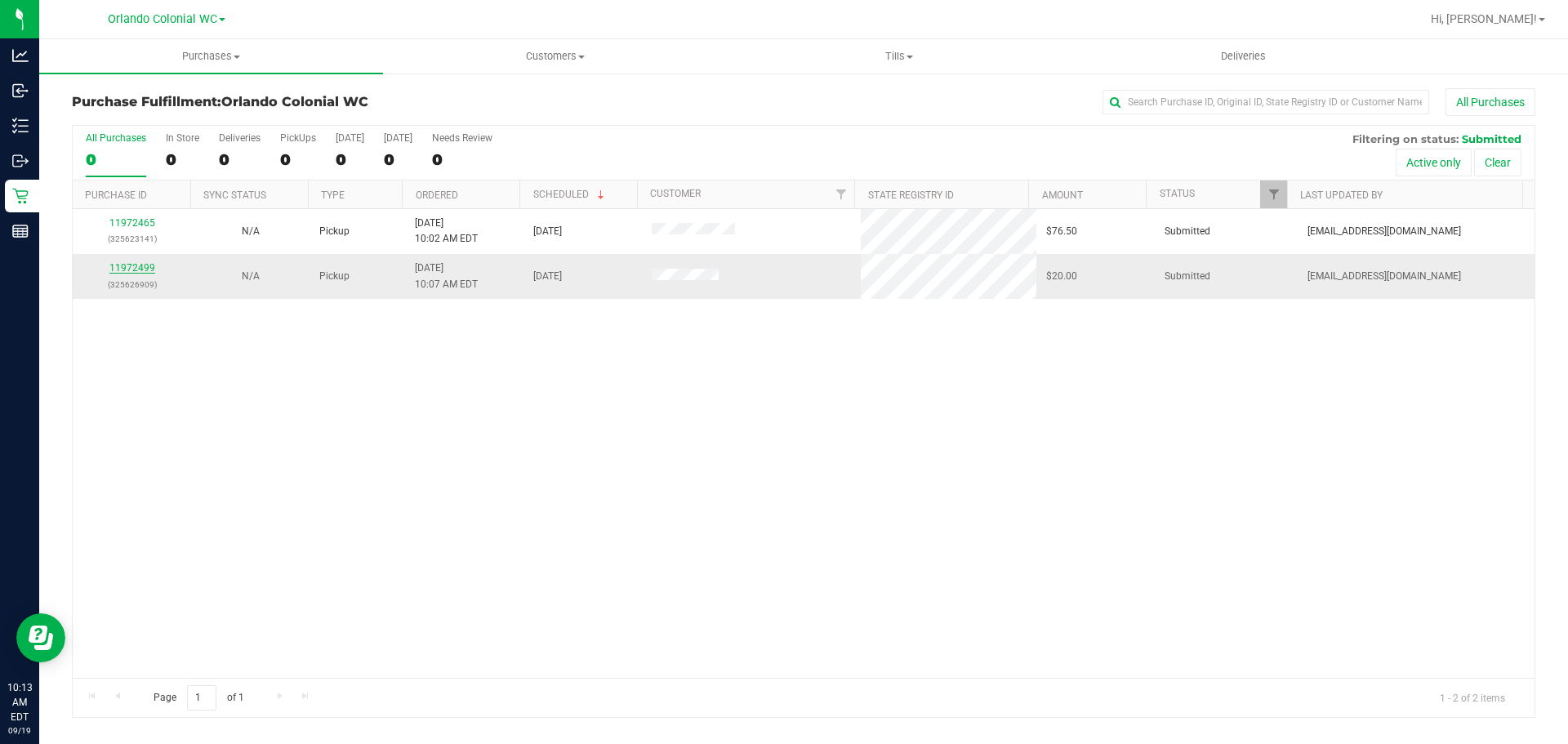
click at [137, 267] on link "11972499" at bounding box center [132, 268] width 45 height 11
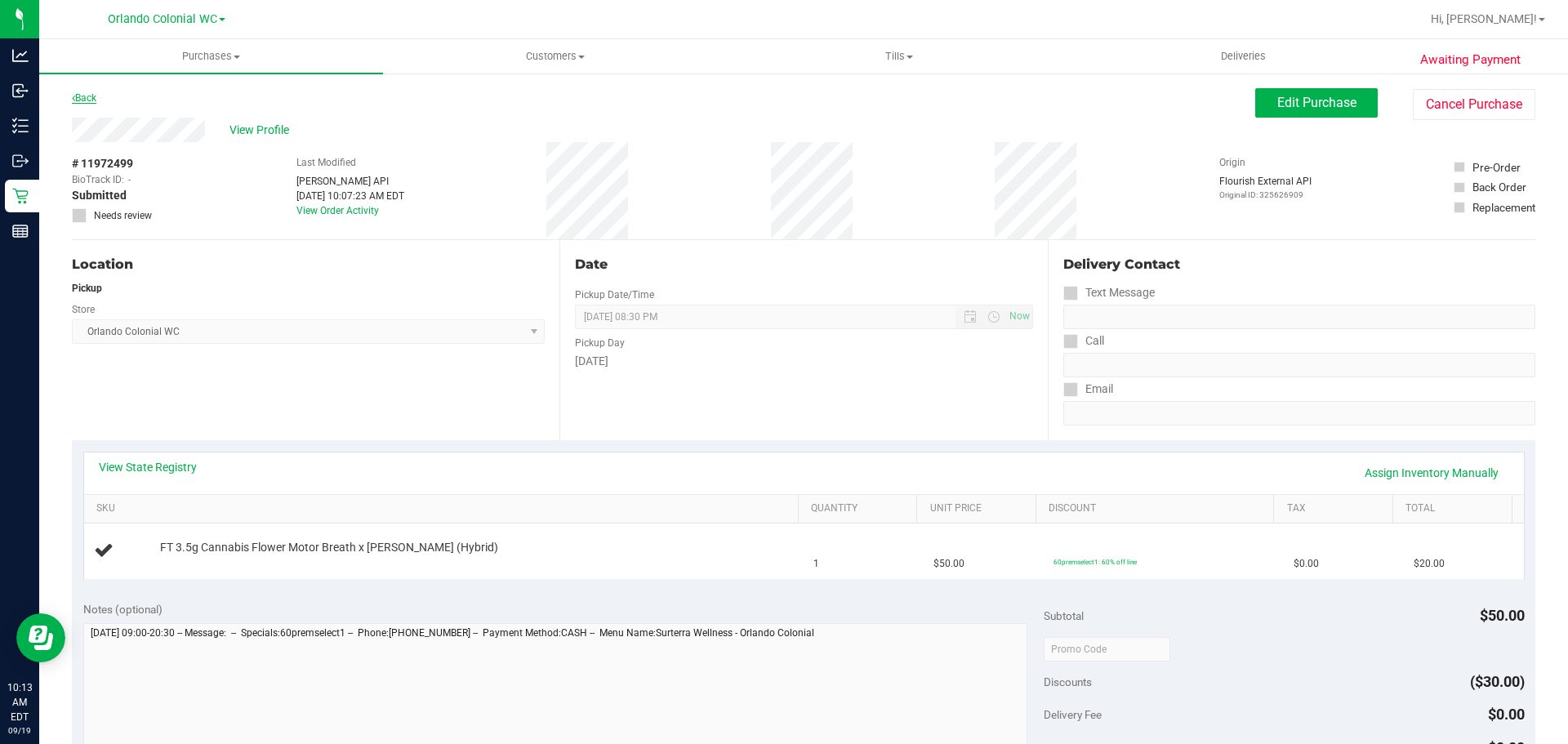
click at [90, 96] on link "Back" at bounding box center [84, 98] width 24 height 11
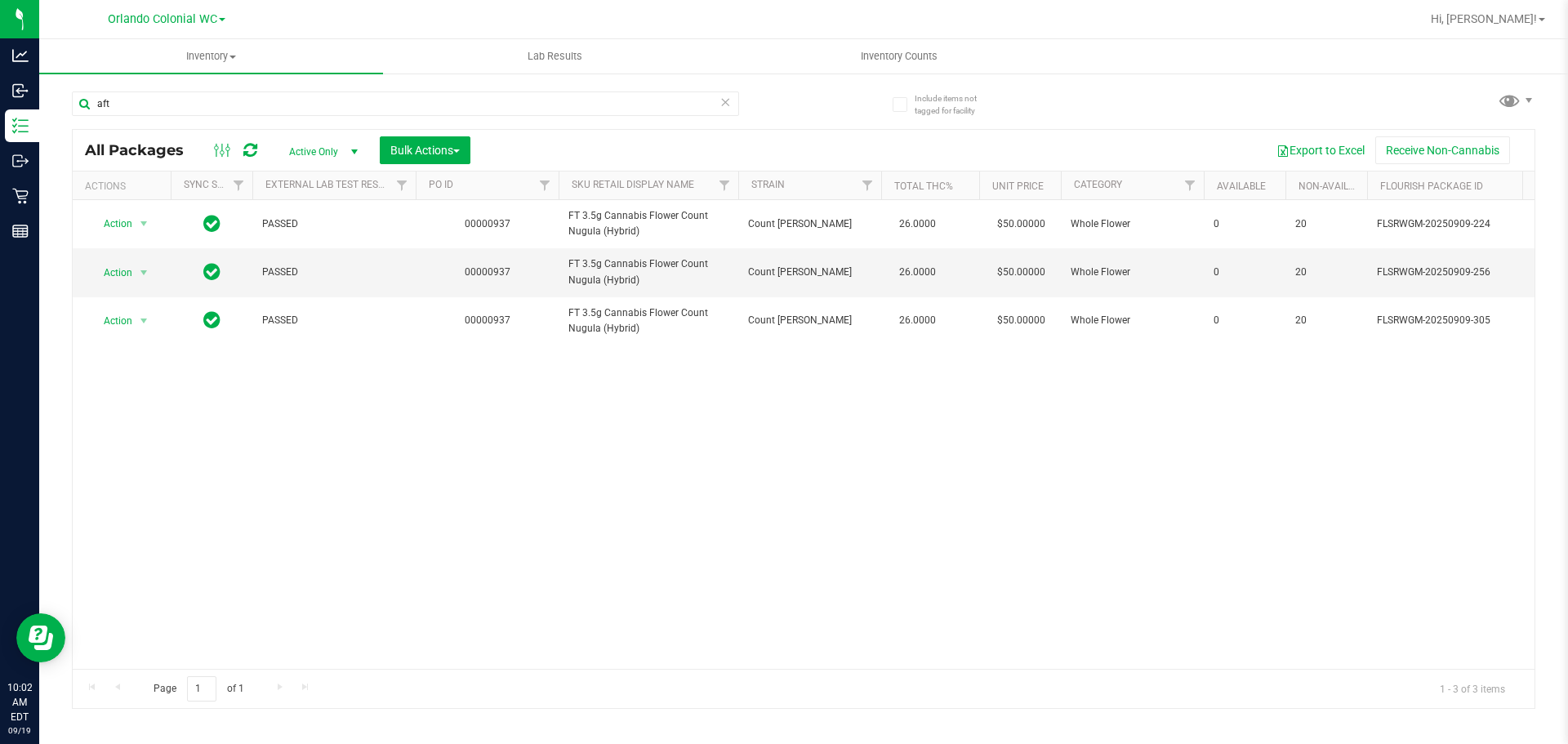
type input "aft"
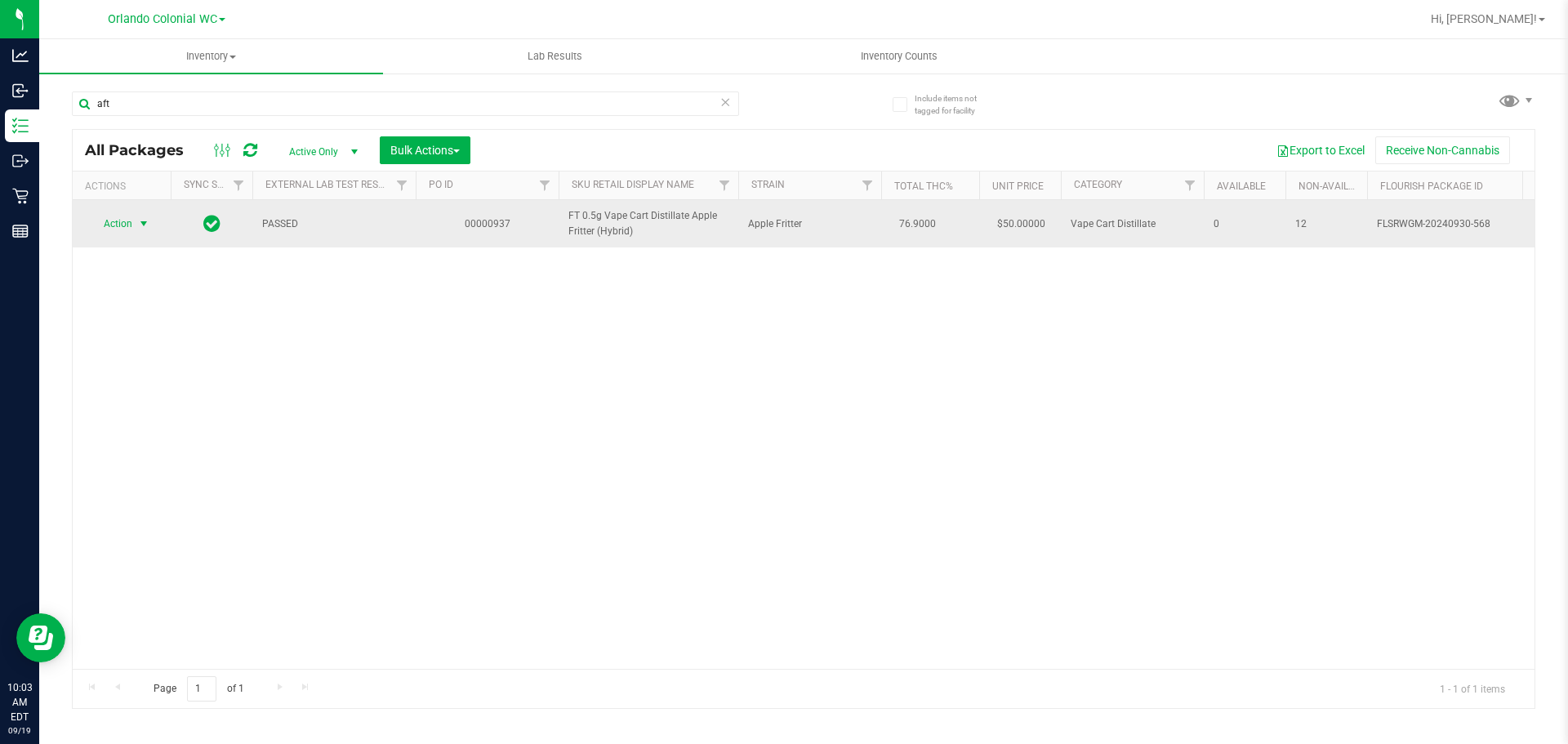
click at [106, 217] on span "Action" at bounding box center [111, 224] width 44 height 23
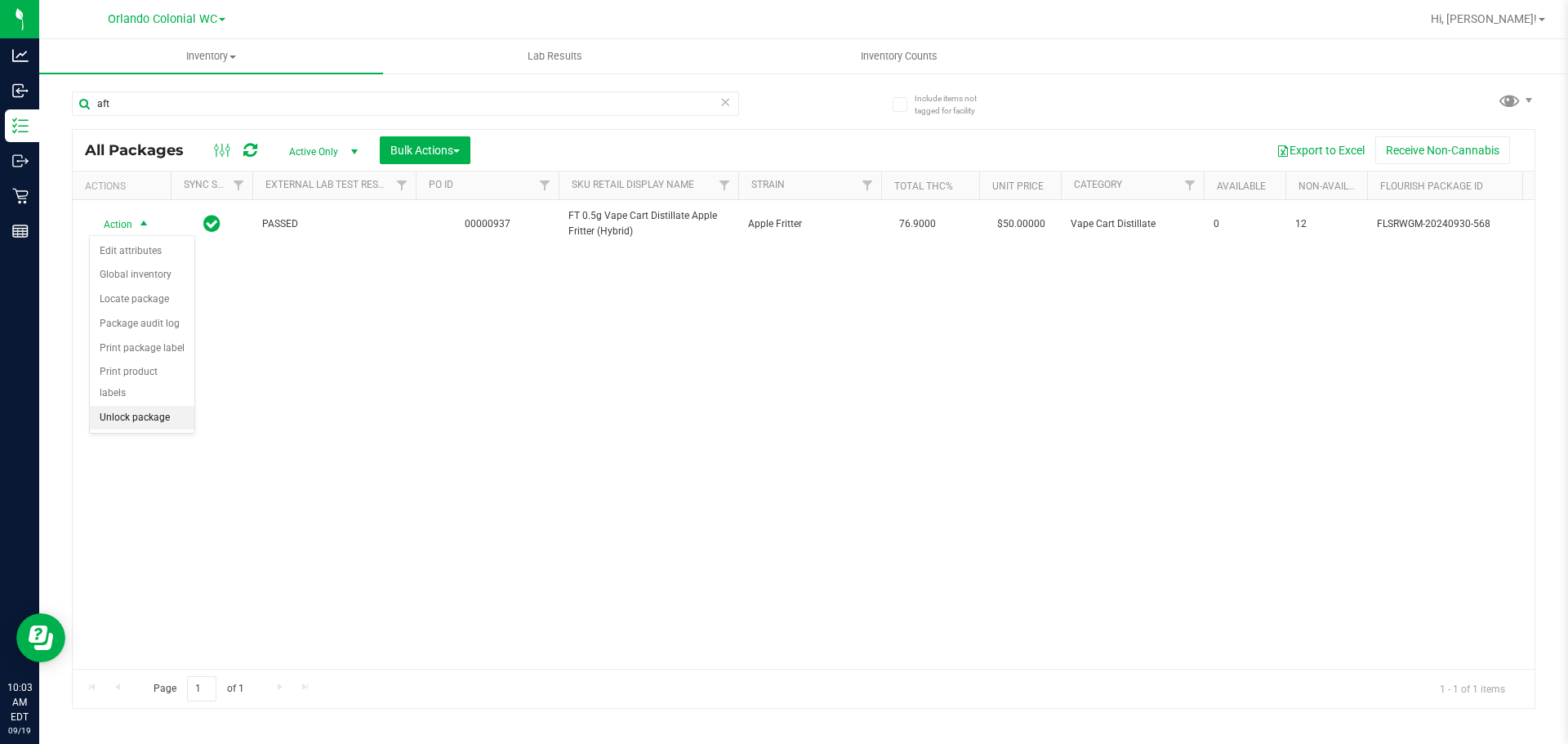
click at [170, 406] on li "Unlock package" at bounding box center [143, 418] width 105 height 24
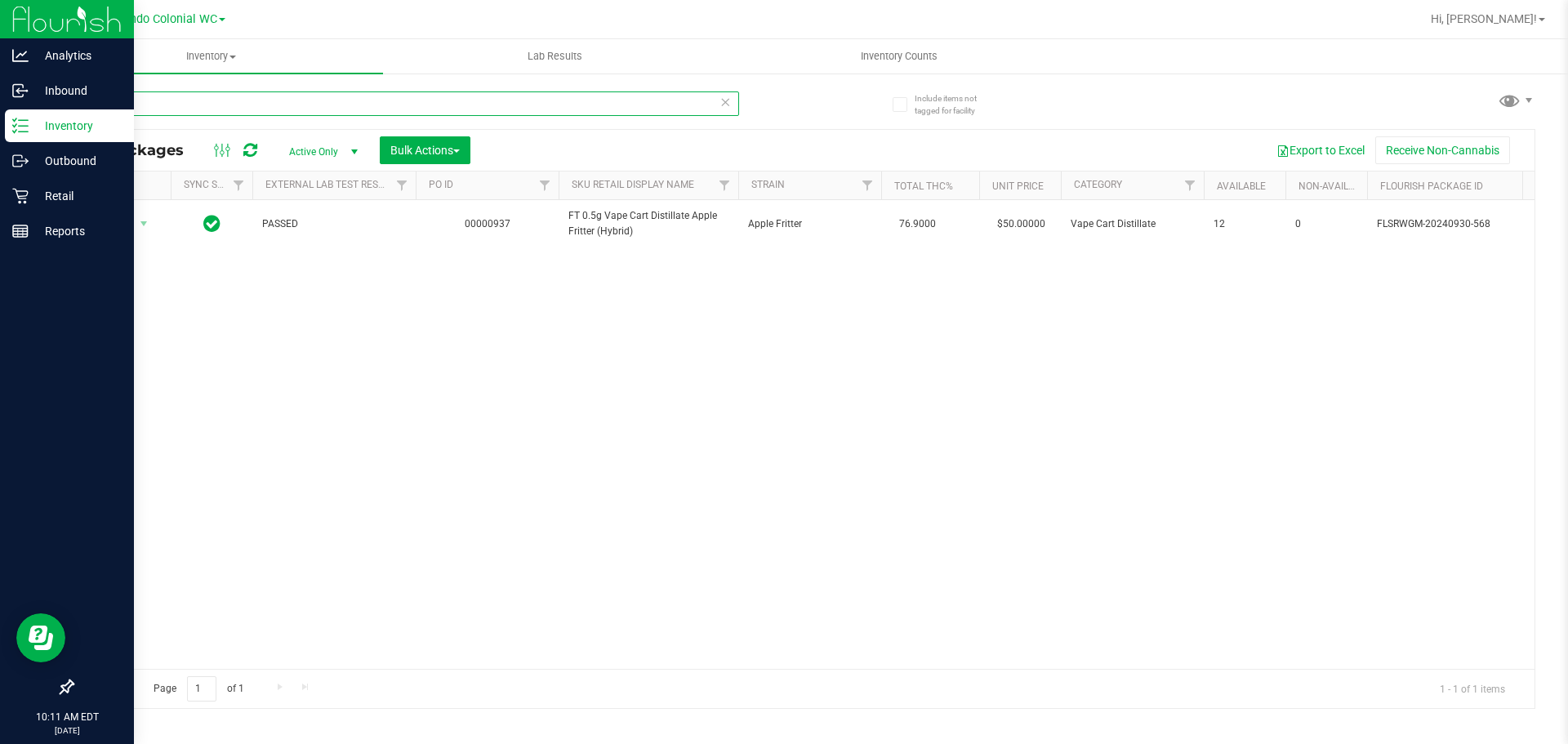
drag, startPoint x: 248, startPoint y: 107, endPoint x: 0, endPoint y: 8, distance: 267.0
click at [0, 36] on div "Analytics Inbound Inventory Outbound Retail Reports 10:11 AM EDT 09/19/2025 09/…" at bounding box center [784, 372] width 1568 height 744
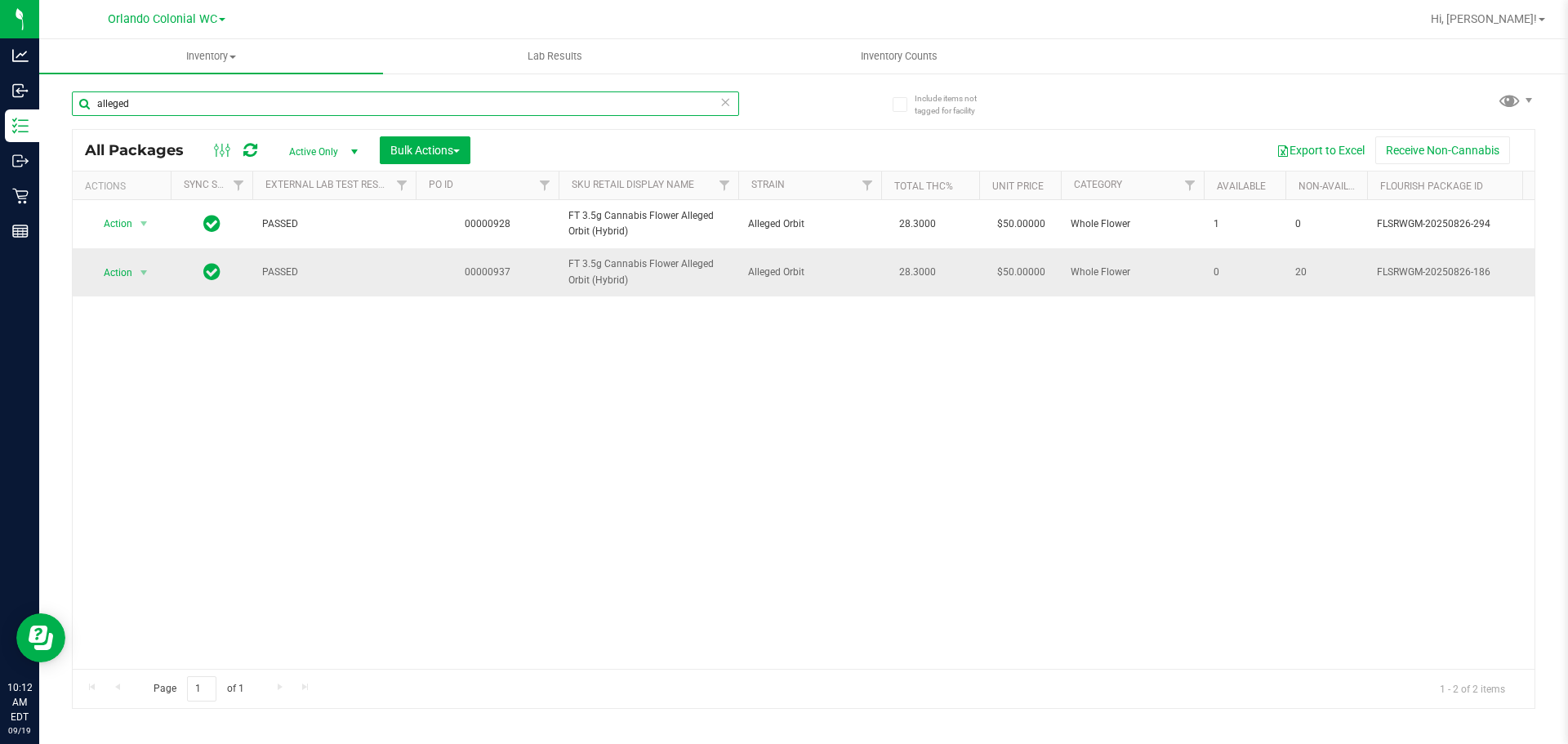
type input "alleged"
click at [126, 277] on span "Action" at bounding box center [111, 273] width 44 height 23
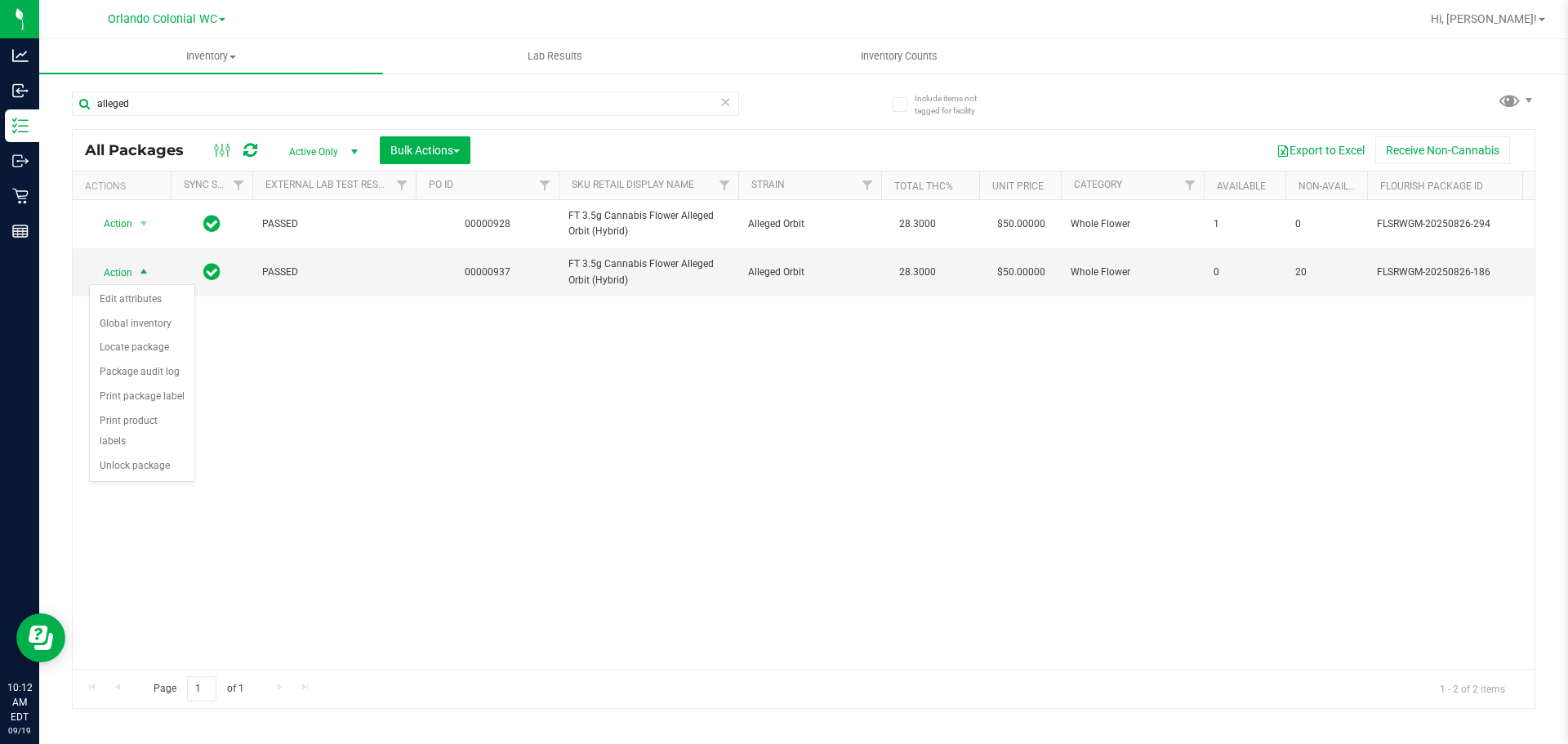
click at [173, 455] on li "Unlock package" at bounding box center [143, 466] width 105 height 24
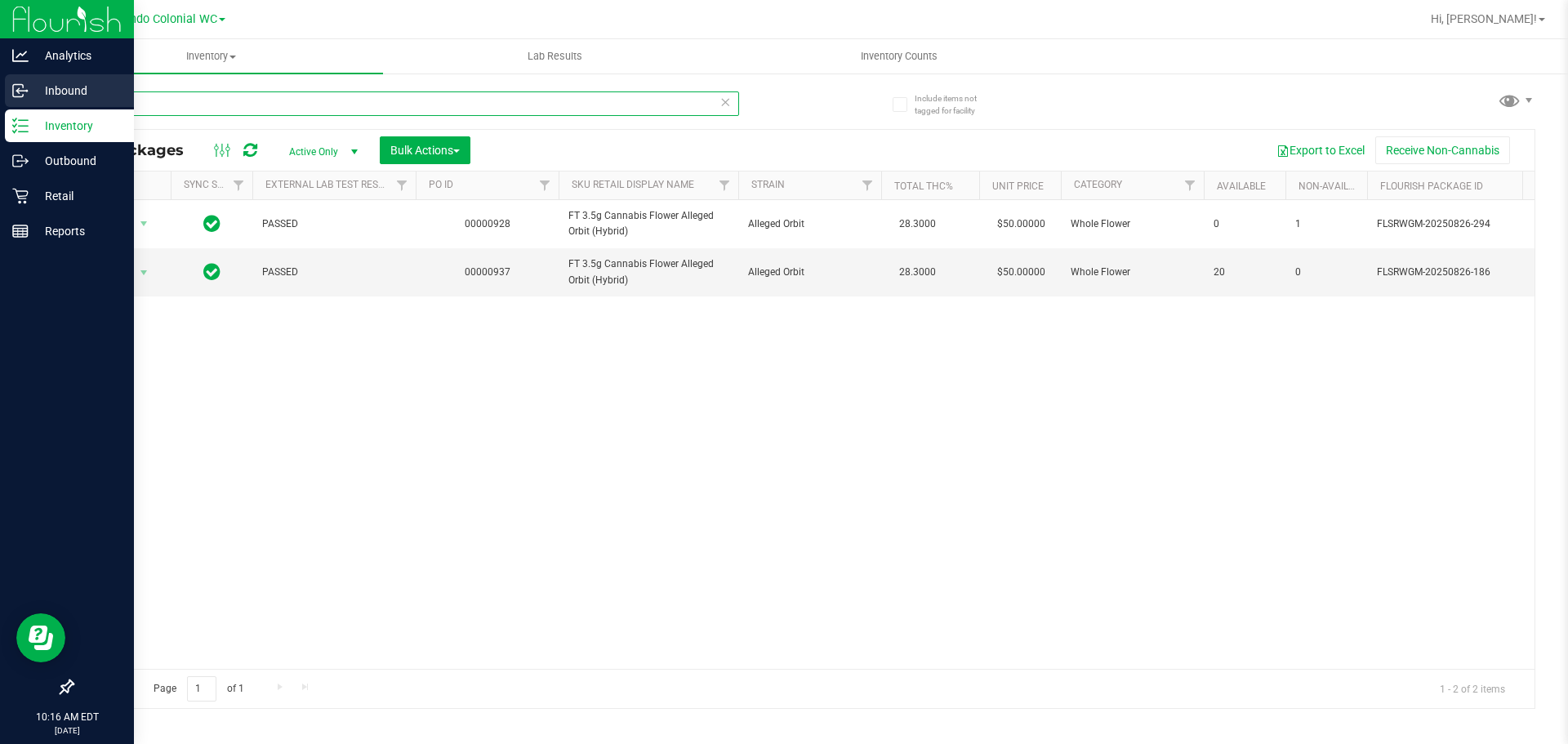
drag, startPoint x: 336, startPoint y: 98, endPoint x: 0, endPoint y: 74, distance: 336.9
click at [0, 98] on div "Analytics Inbound Inventory Outbound Retail Reports 10:16 AM EDT 09/19/2025 09/…" at bounding box center [784, 372] width 1568 height 744
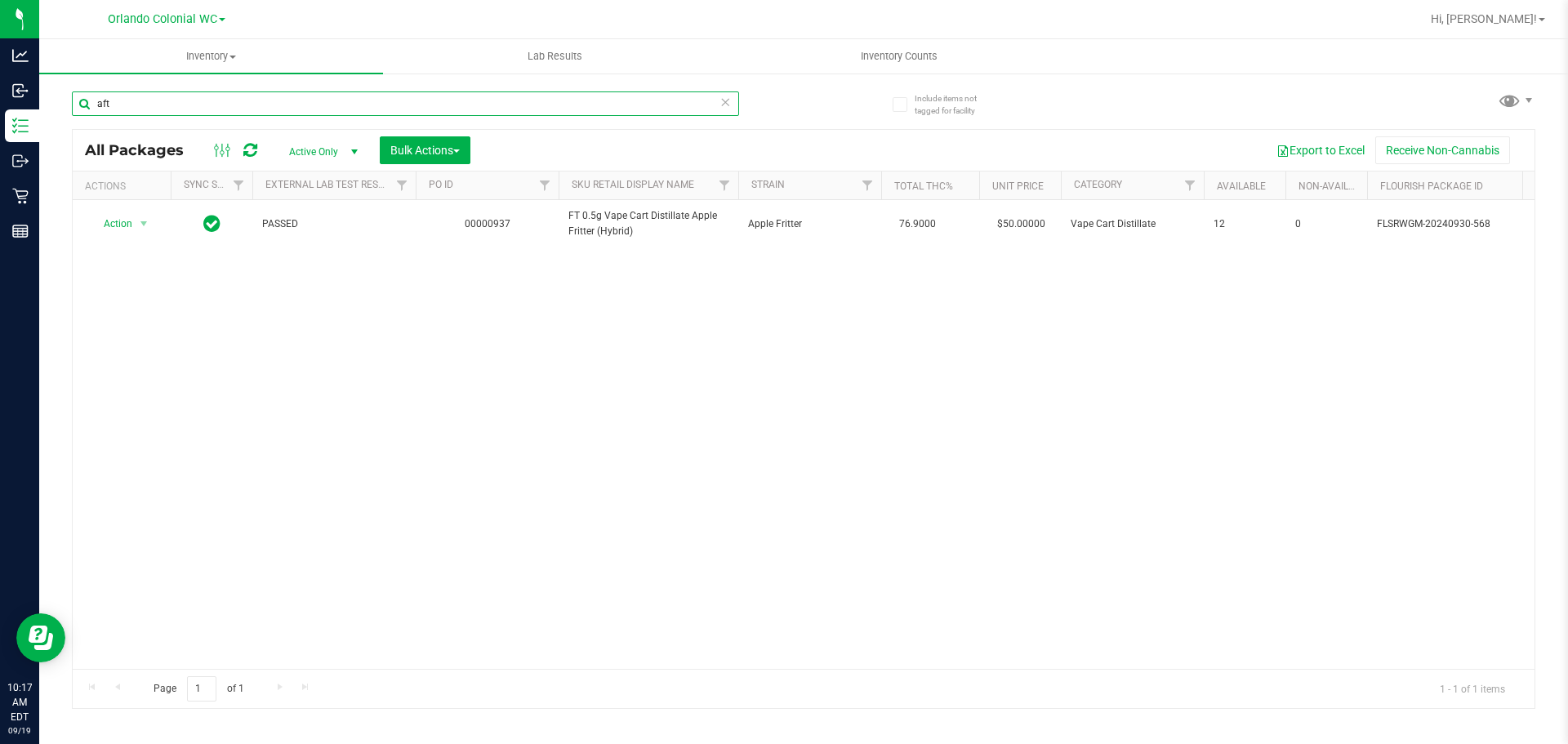
type input "aft"
click at [1216, 312] on div "Action Action Adjust qty Create package Edit attributes Global inventory Locate…" at bounding box center [804, 435] width 1462 height 469
